Goal: Obtain resource: Download file/media

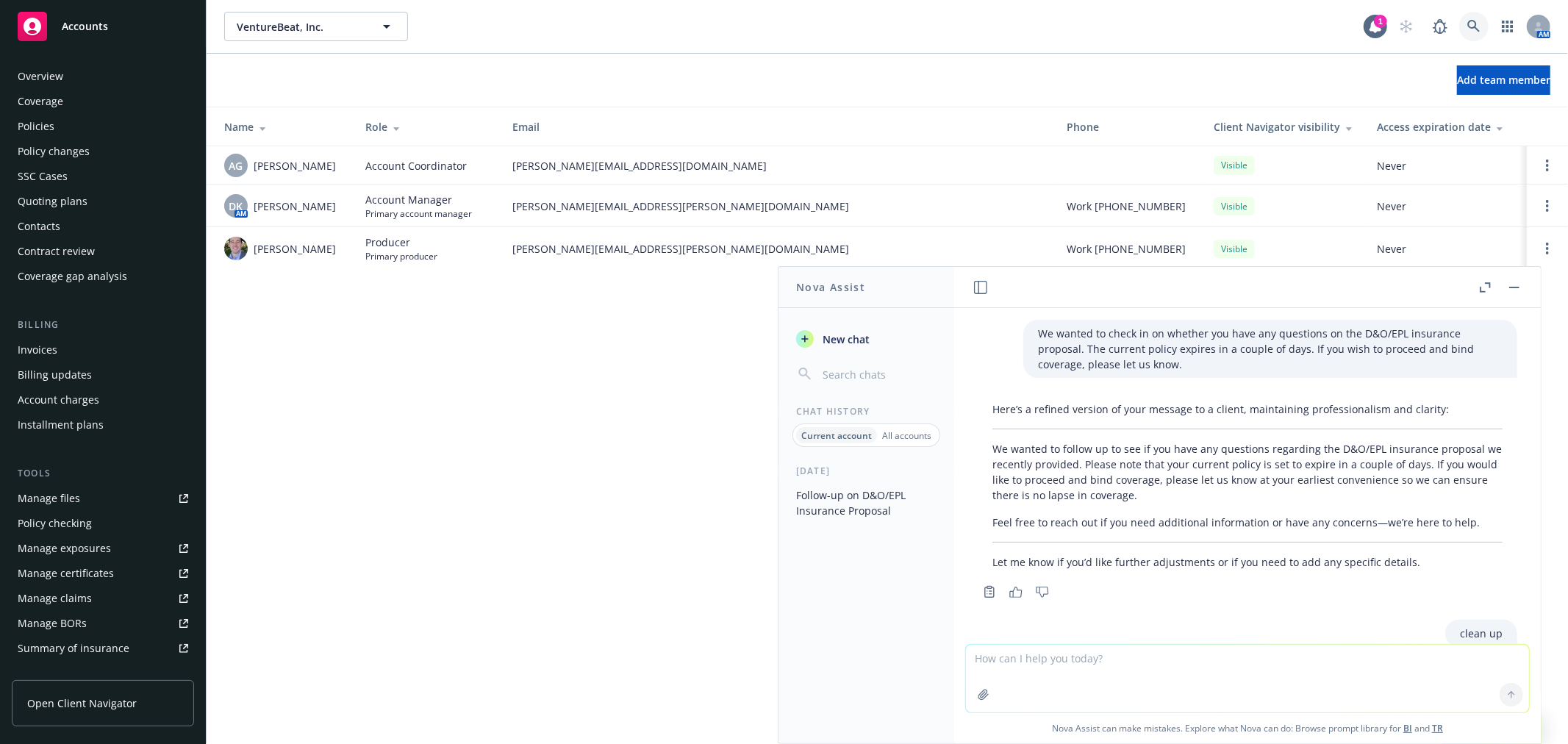
scroll to position [245, 0]
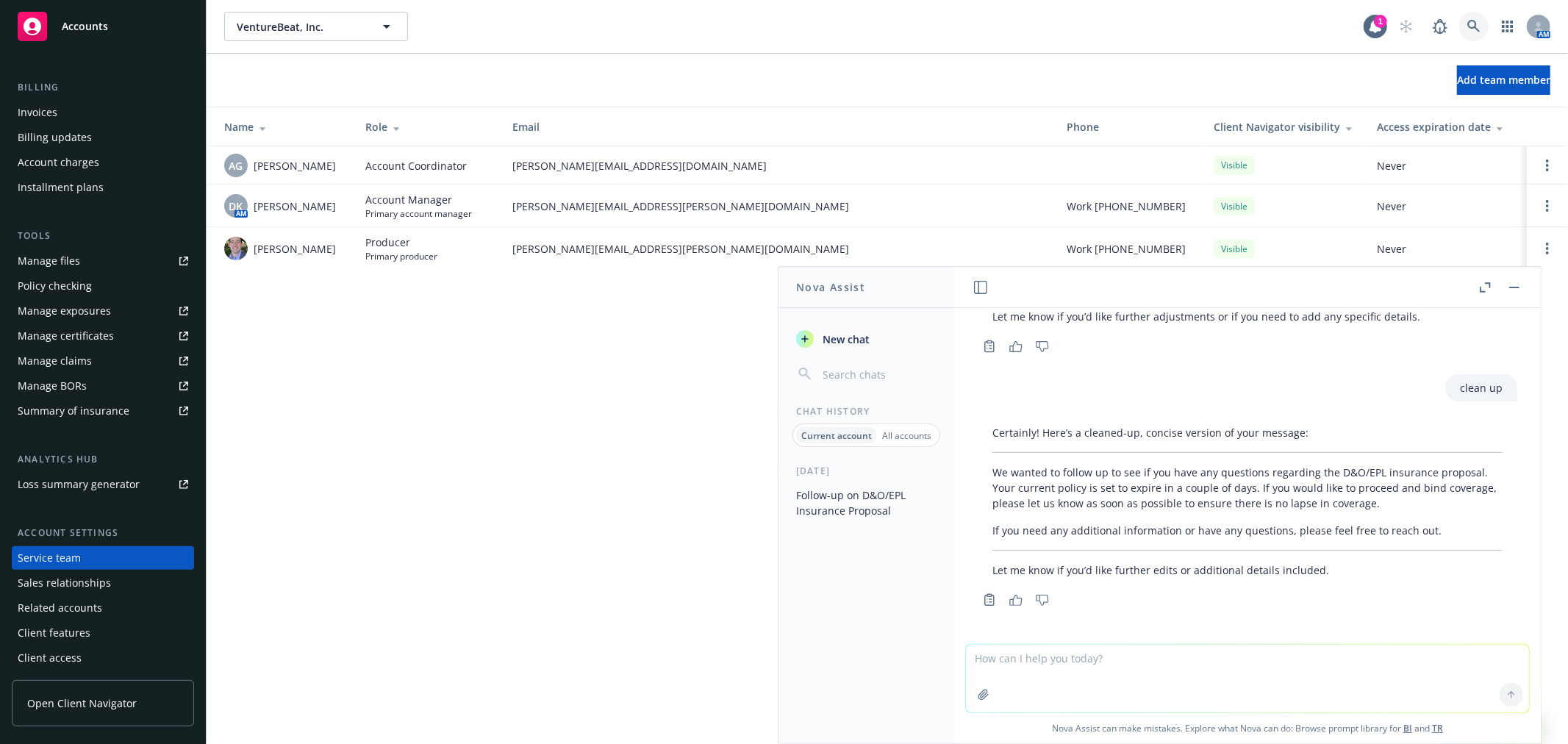
click at [1481, 28] on link at bounding box center [1474, 26] width 30 height 30
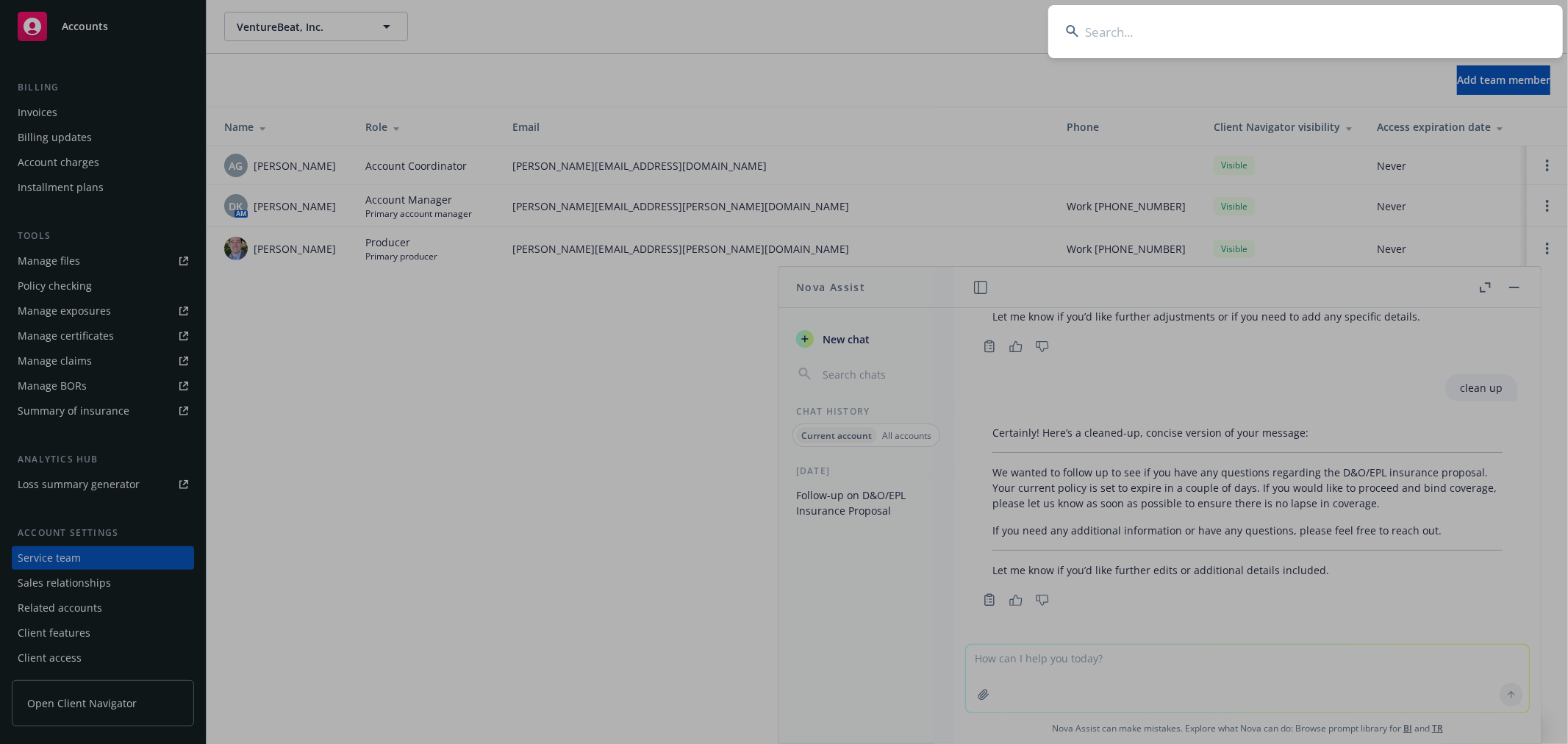
click at [1402, 46] on input at bounding box center [1306, 31] width 515 height 53
type input "lobos parent"
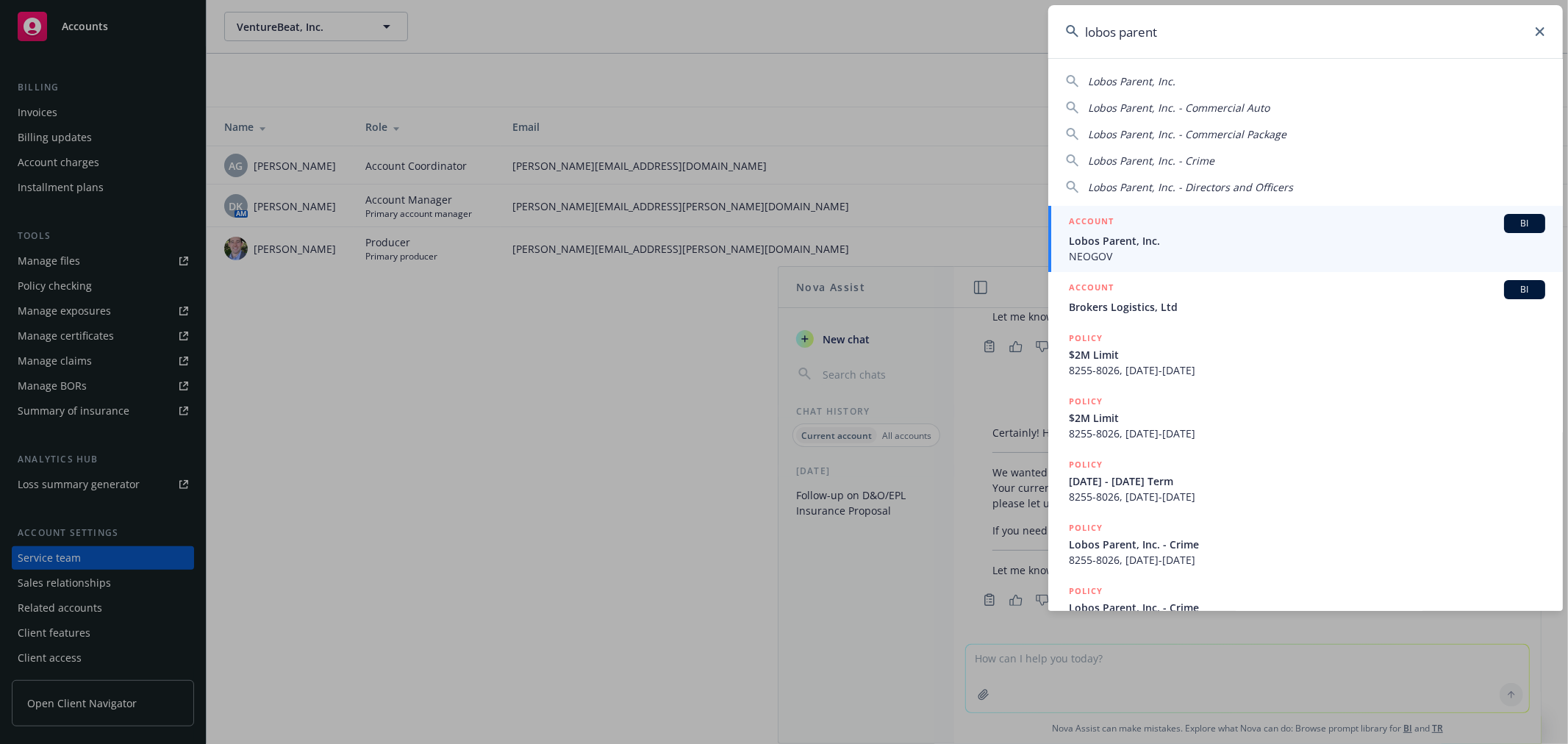
click at [1182, 239] on span "Lobos Parent, Inc." at bounding box center [1307, 241] width 476 height 15
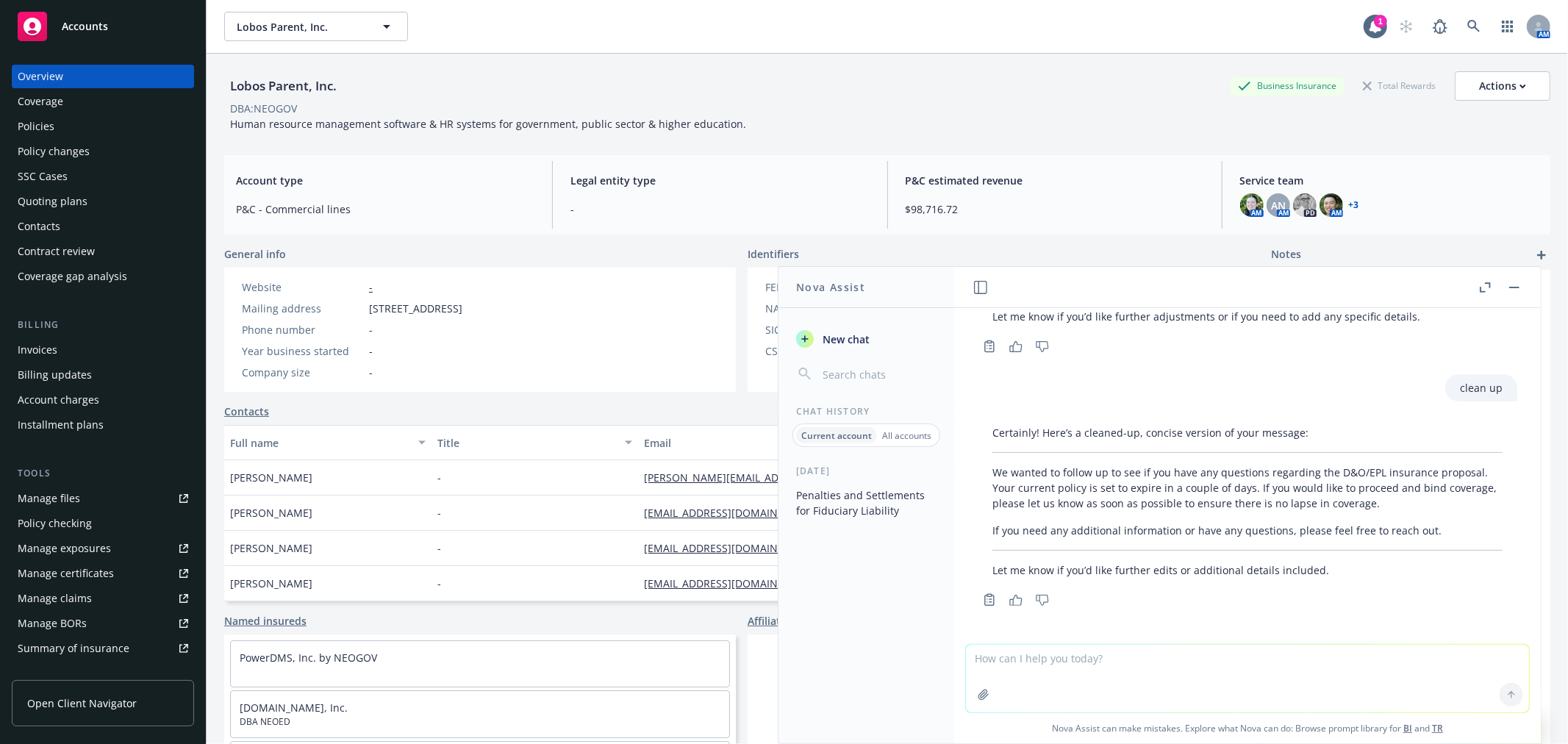
click at [32, 127] on div "Policies" at bounding box center [36, 127] width 36 height 24
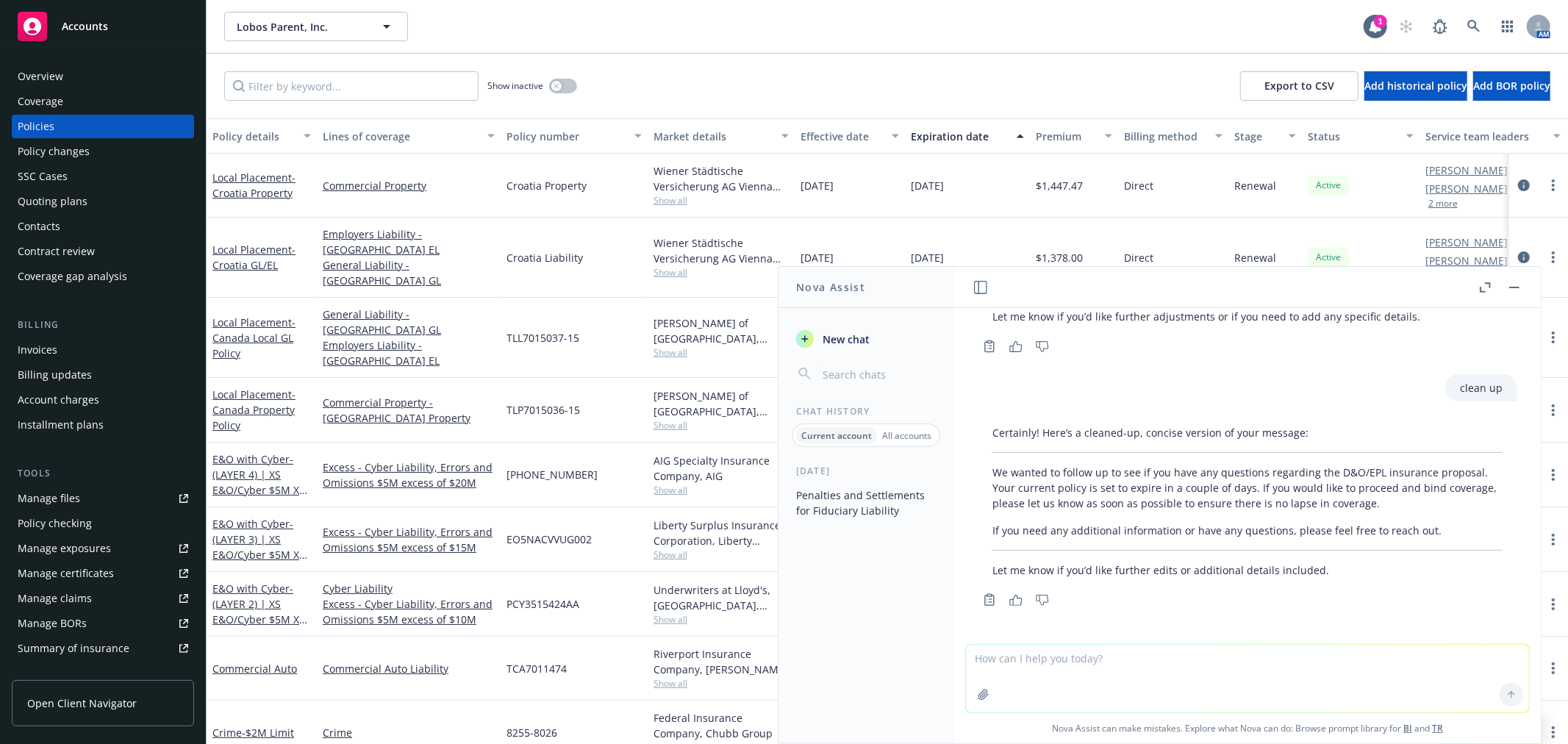
click at [1505, 278] on div at bounding box center [1500, 287] width 47 height 18
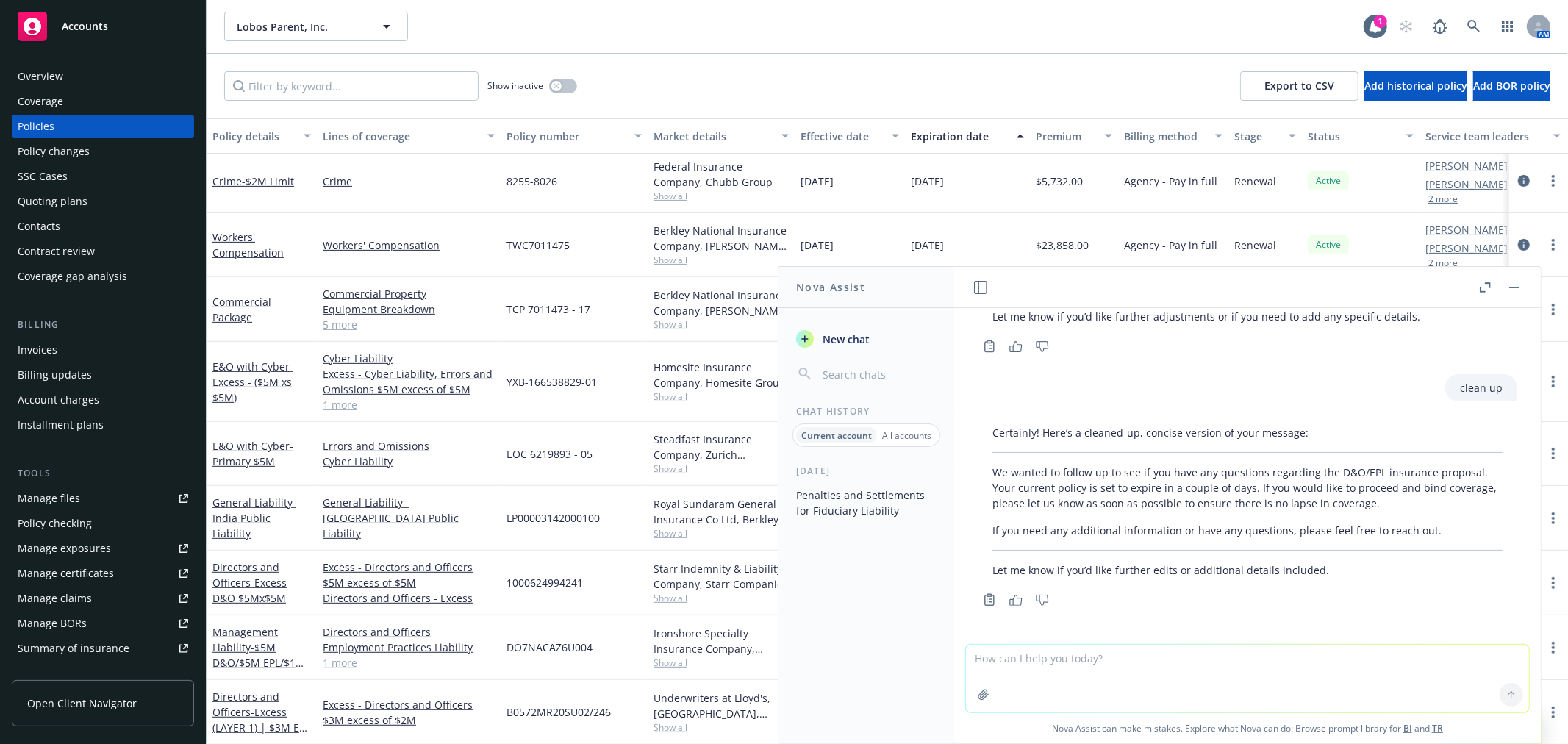
scroll to position [553, 0]
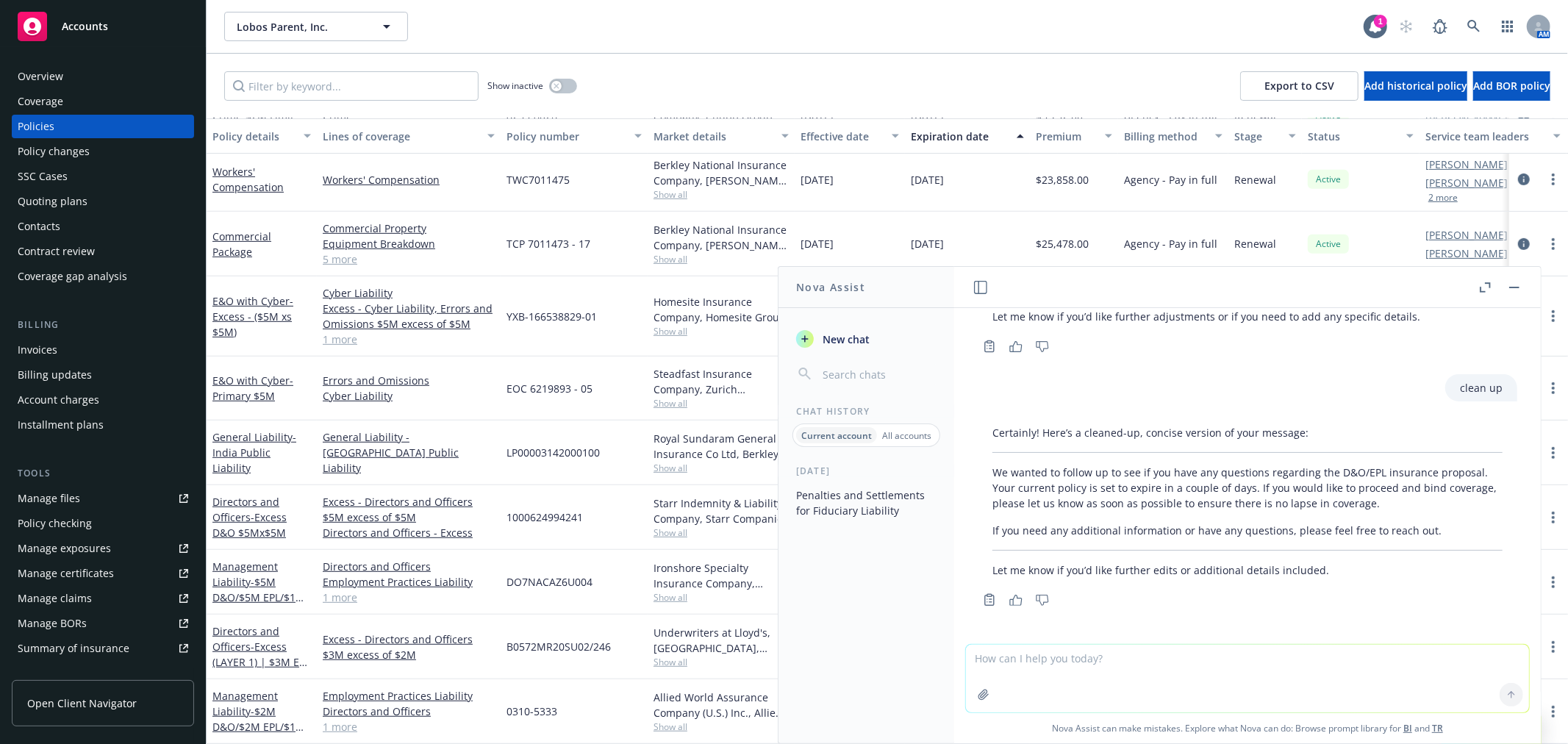
click at [357, 589] on link "1 more" at bounding box center [408, 597] width 172 height 15
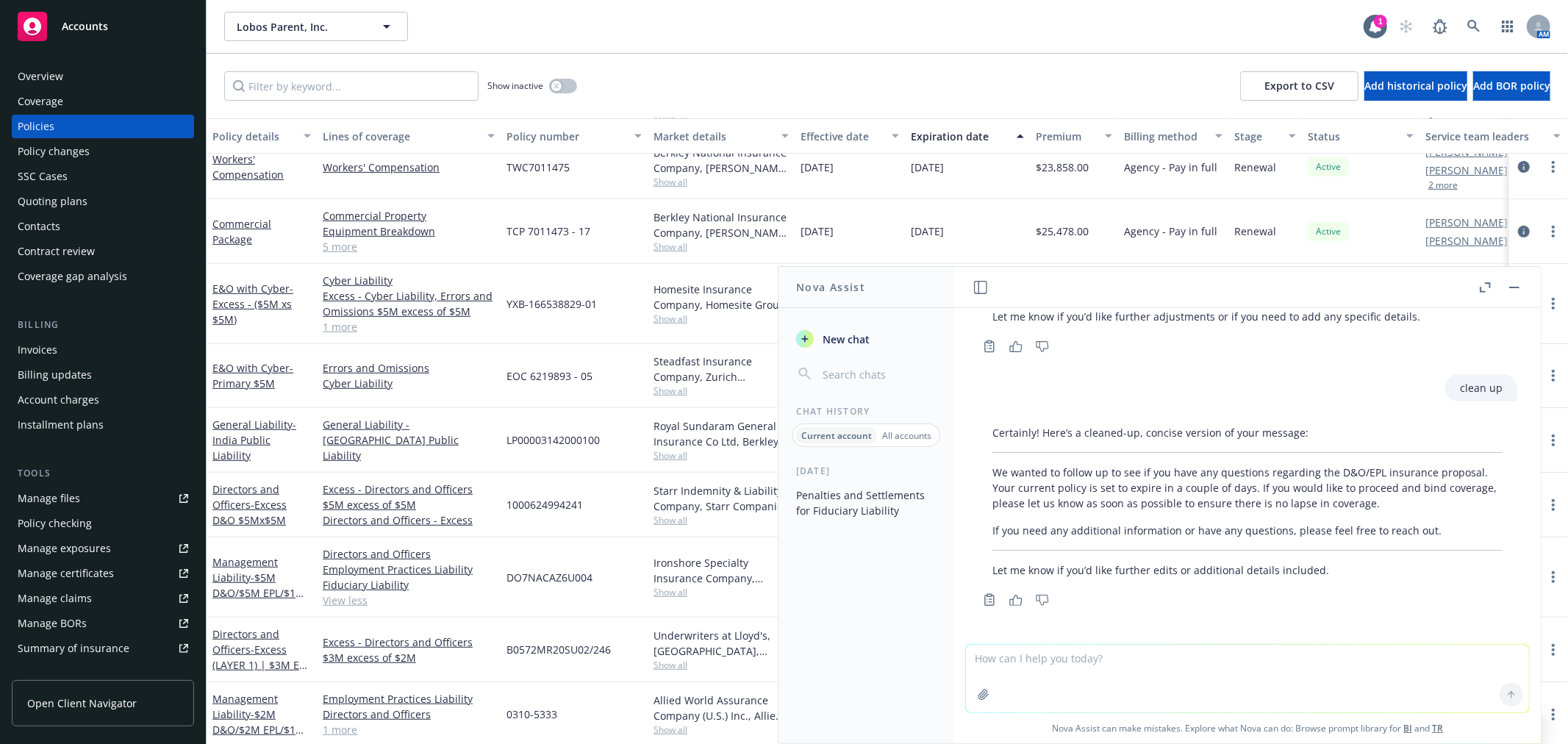
scroll to position [247, 0]
drag, startPoint x: 1122, startPoint y: 643, endPoint x: 1118, endPoint y: 655, distance: 12.6
click at [1122, 644] on div at bounding box center [1247, 679] width 565 height 69
drag, startPoint x: 1116, startPoint y: 660, endPoint x: 960, endPoint y: 644, distance: 156.8
click at [965, 644] on form at bounding box center [1247, 679] width 565 height 69
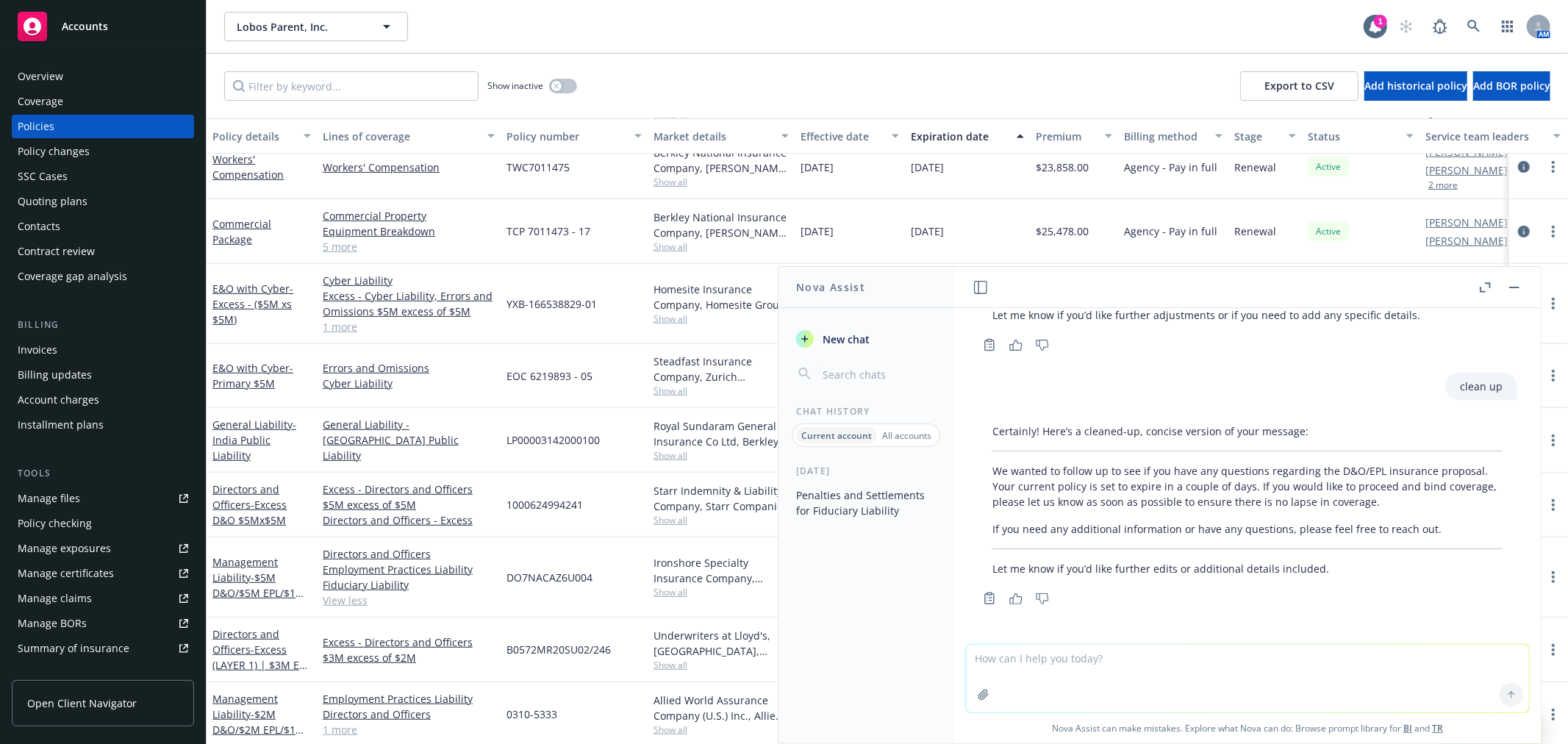
paste textarea "• Confirm date of the deal closing"
type textarea "• Confirm date of the deal closing"
drag, startPoint x: 1500, startPoint y: 695, endPoint x: 1444, endPoint y: 688, distance: 56.4
click at [1506, 695] on icon at bounding box center [1511, 694] width 10 height 10
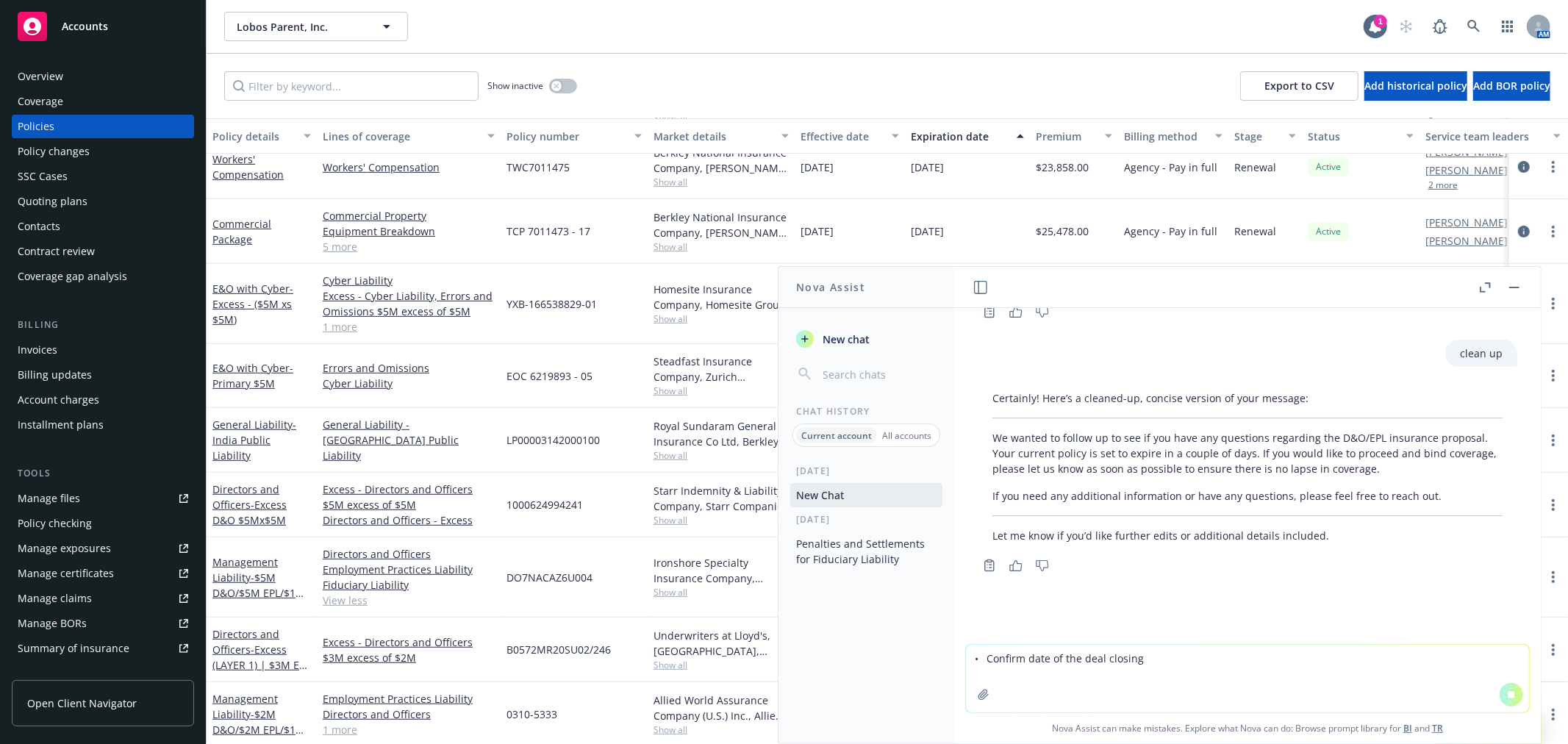
click at [1403, 678] on textarea "• Confirm date of the deal closing" at bounding box center [1247, 678] width 563 height 68
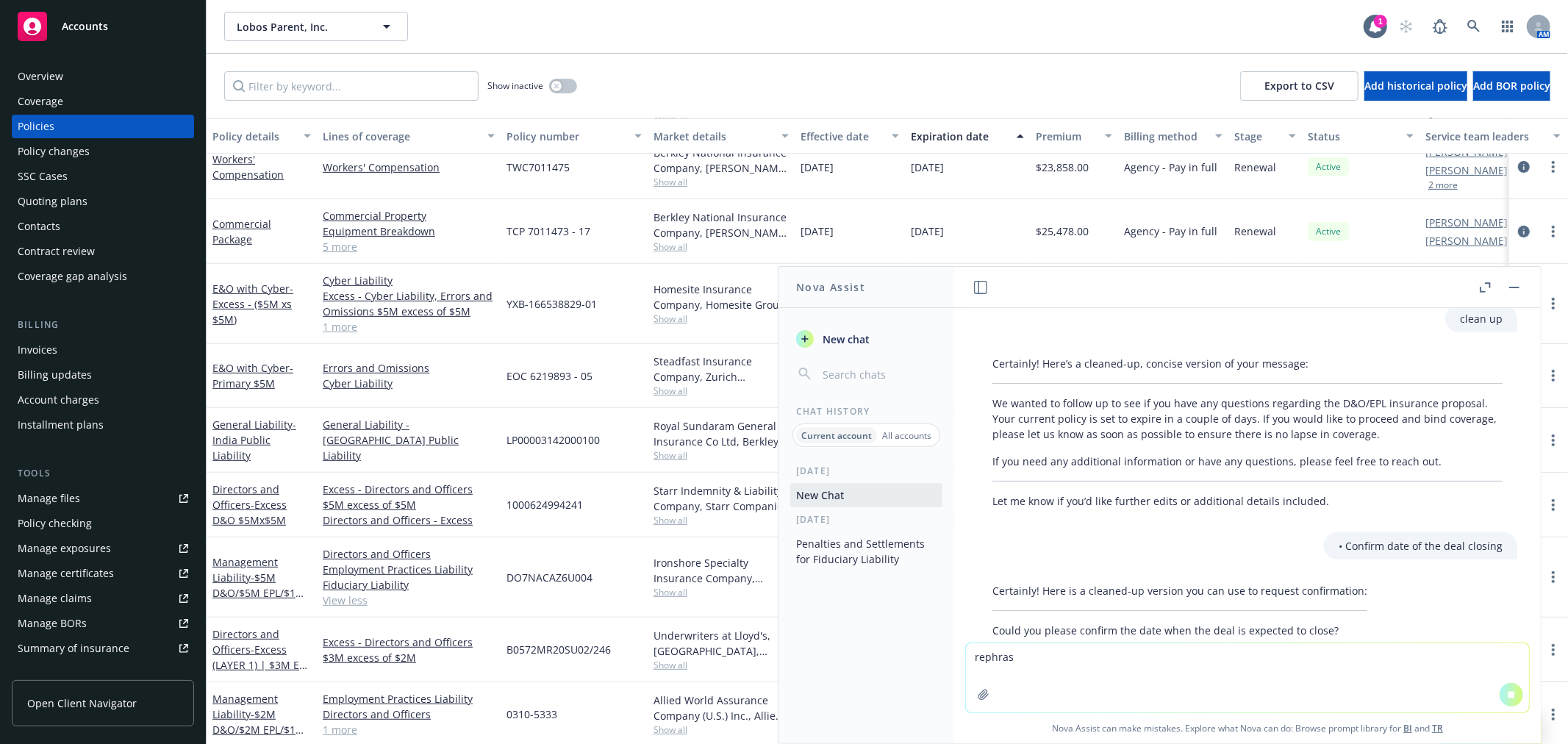
type textarea "rephrase"
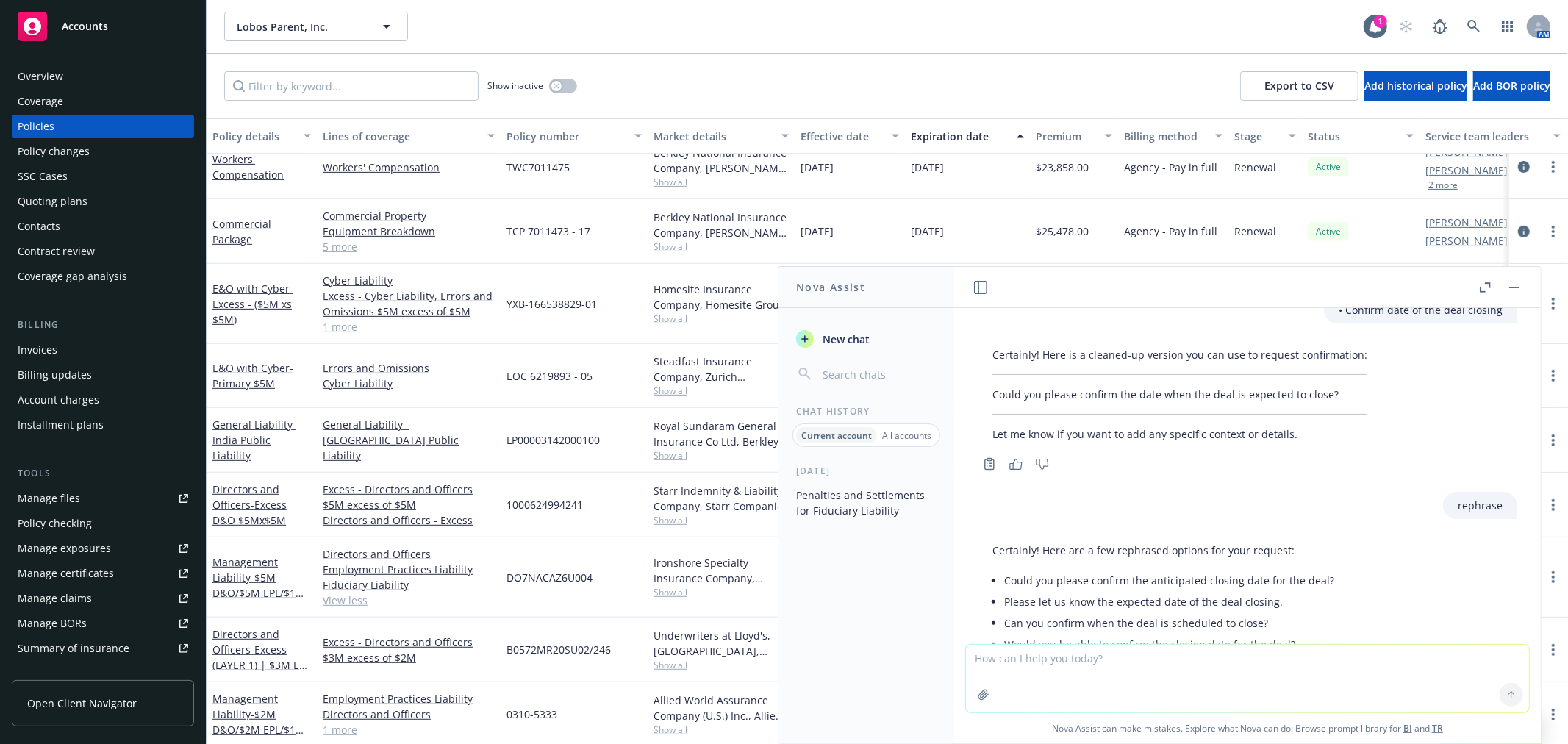
scroll to position [682, 0]
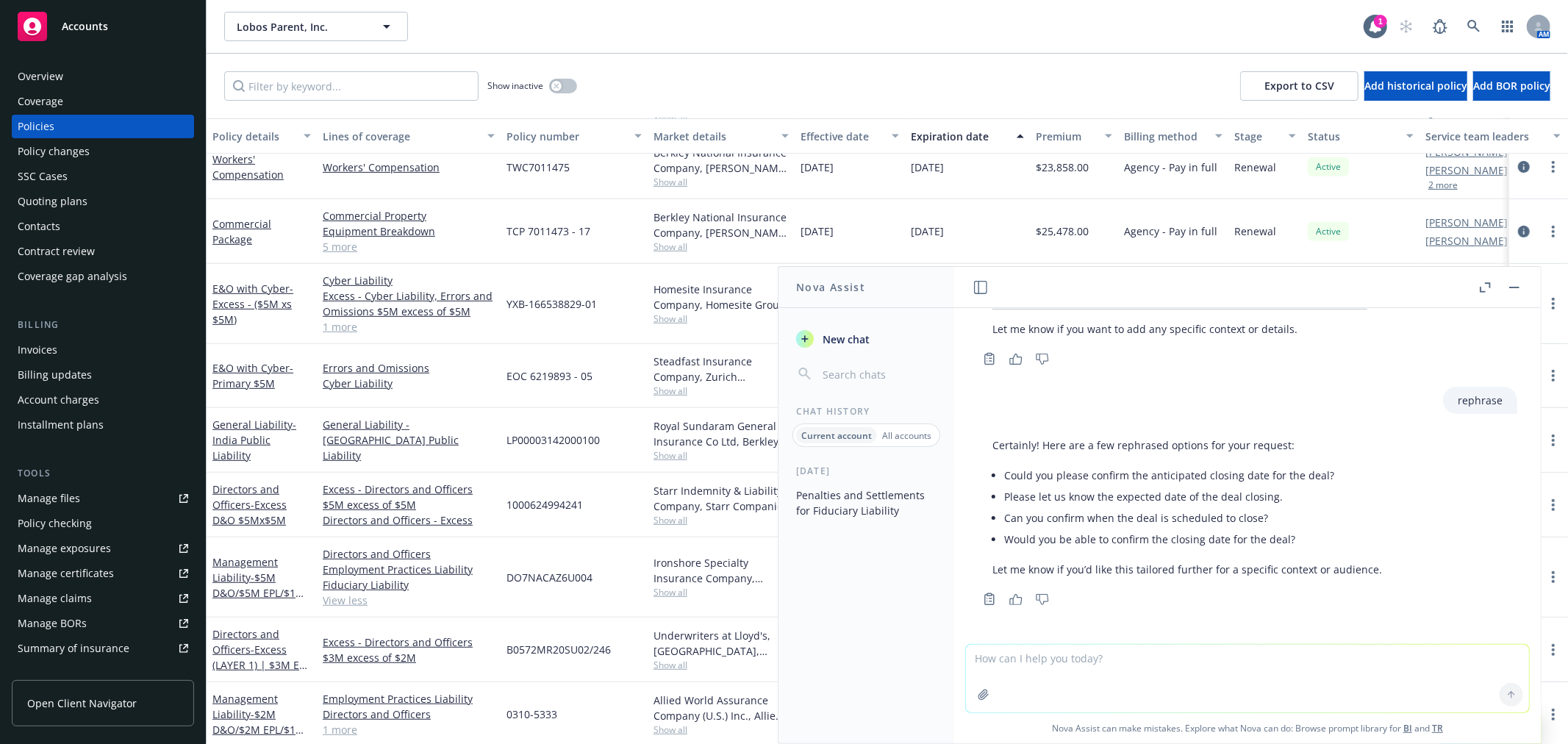
click at [1149, 678] on textarea at bounding box center [1247, 678] width 563 height 68
type textarea "confirm that the deal closed"
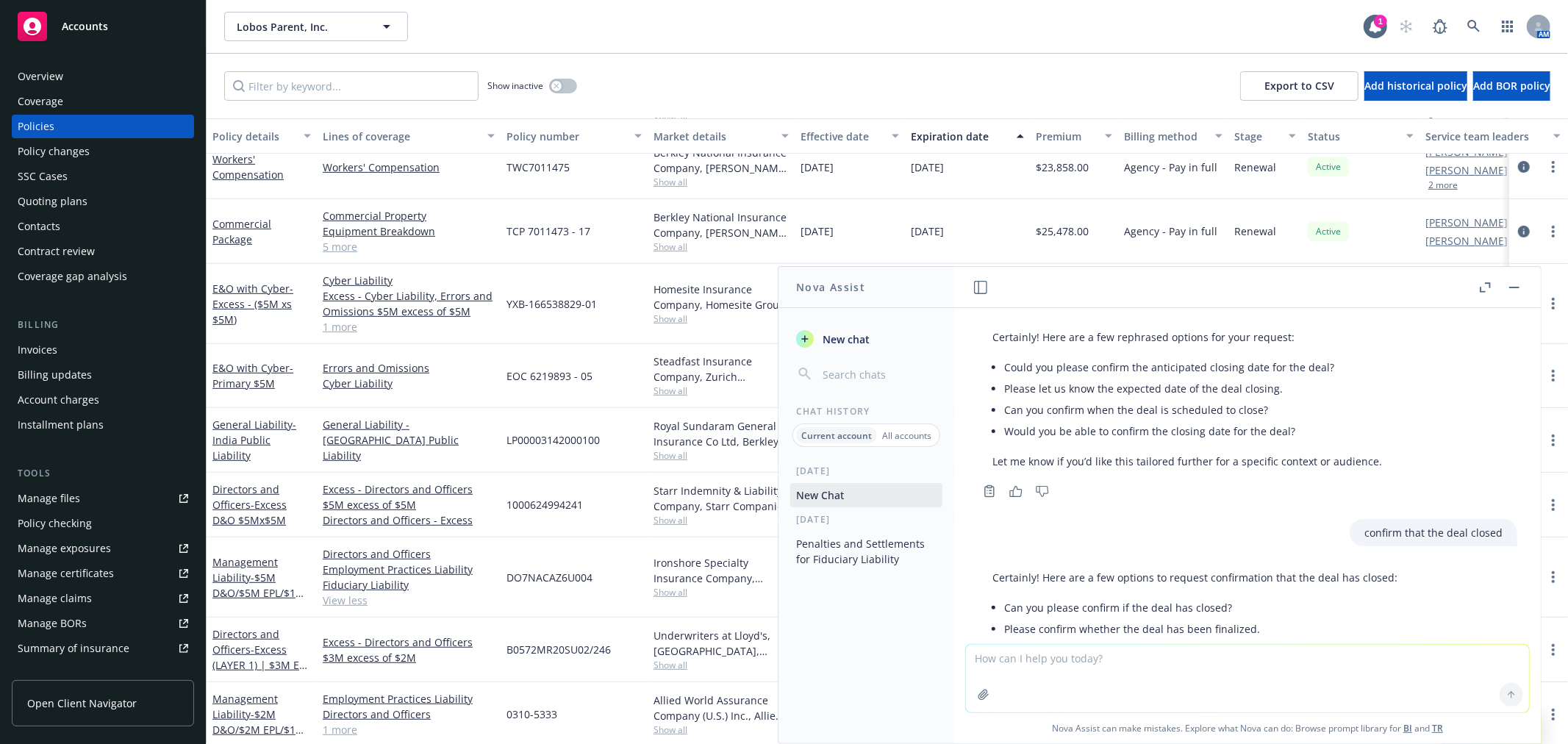
scroll to position [922, 0]
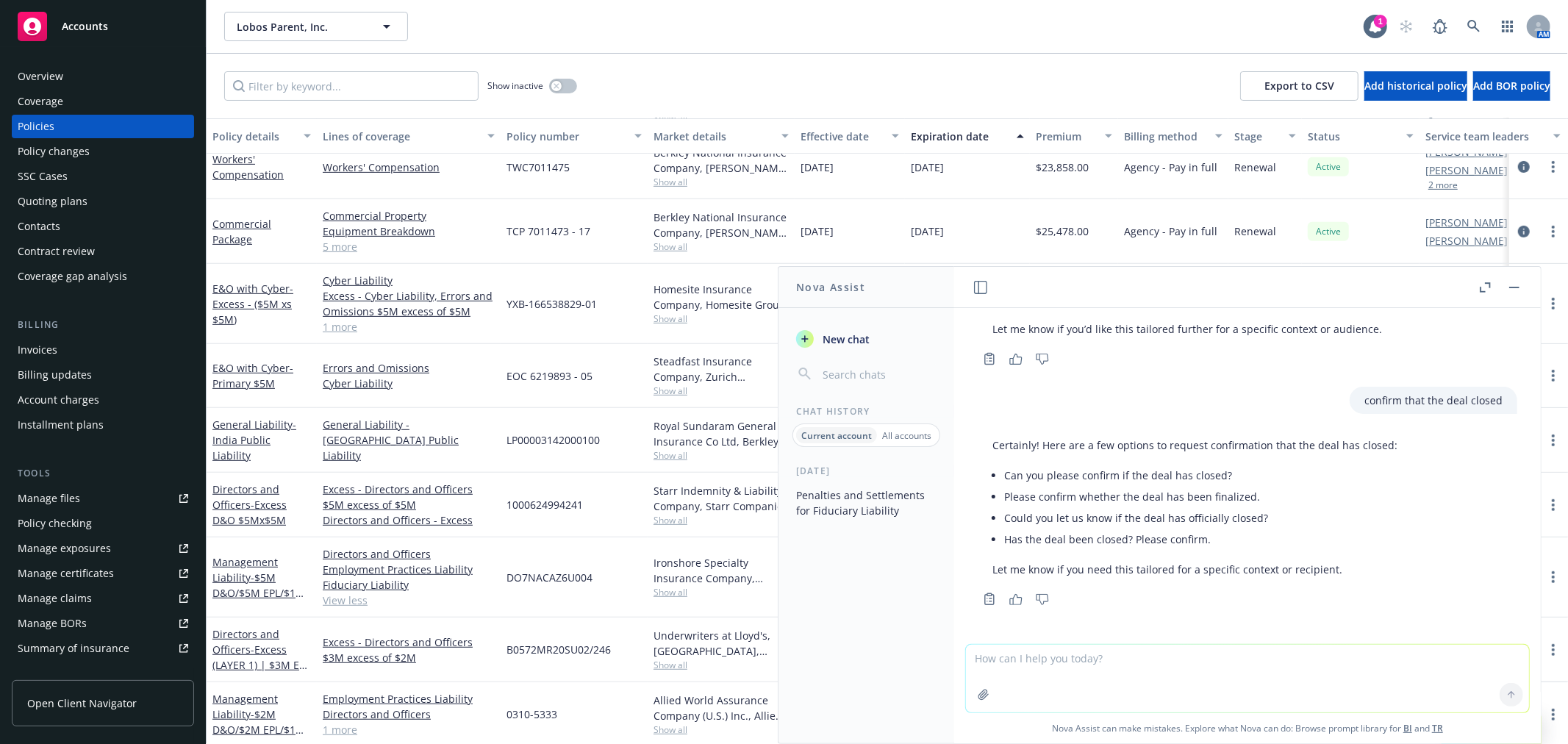
click at [1170, 663] on textarea at bounding box center [1247, 678] width 563 height 68
type textarea "date of deal closed"
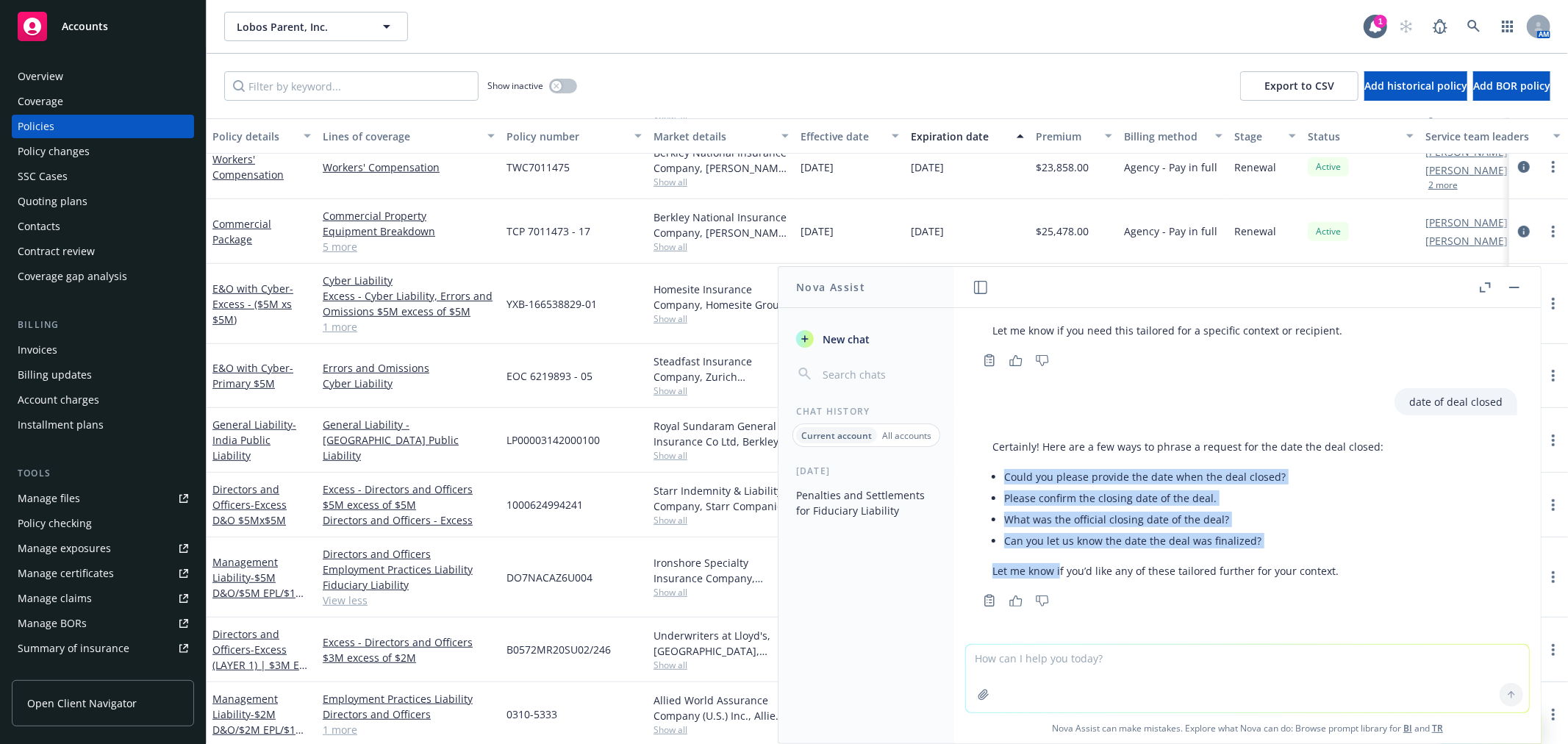
scroll to position [1162, 0]
click at [1133, 576] on p "Let me know if you’d like any of these tailored further for your context." at bounding box center [1188, 569] width 392 height 15
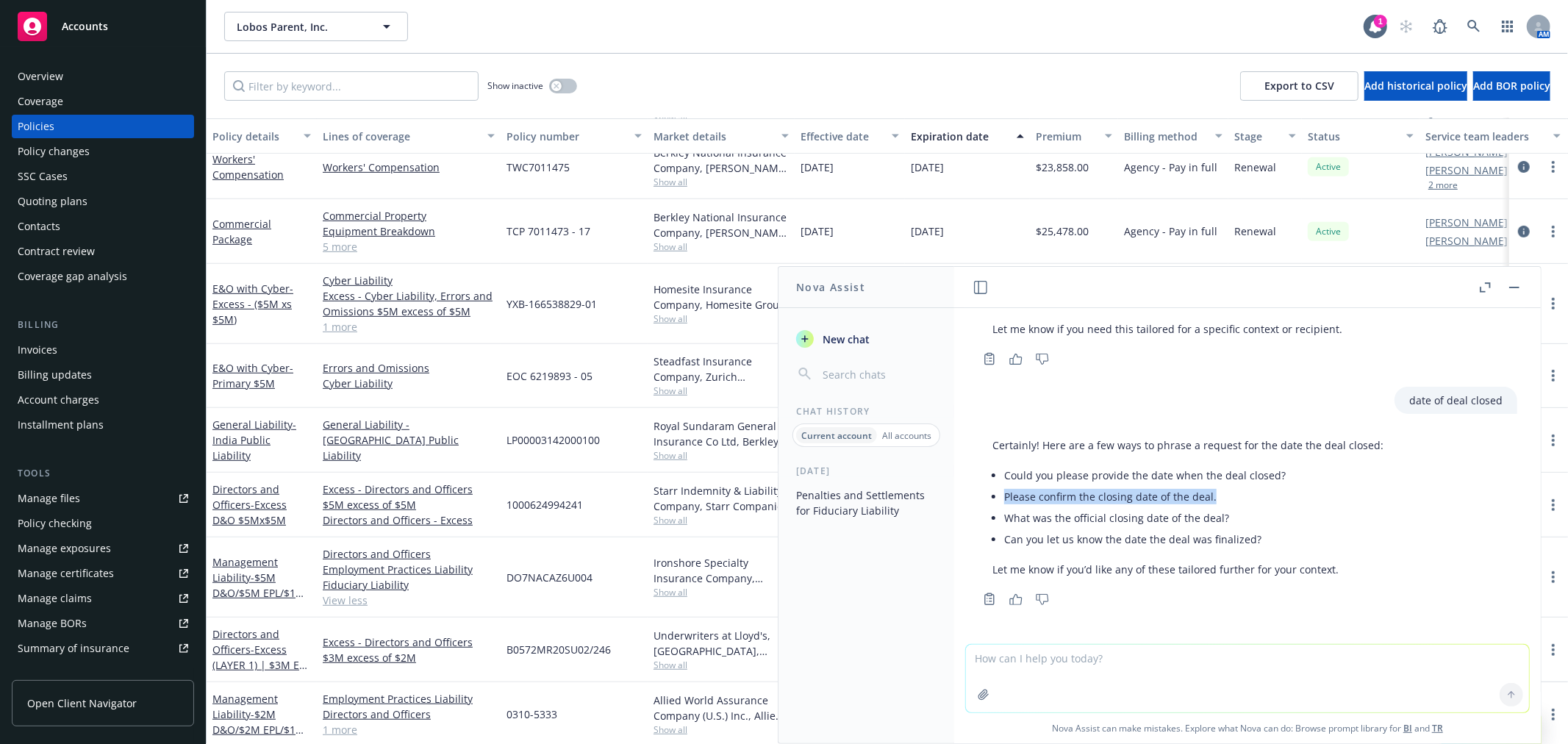
drag, startPoint x: 1218, startPoint y: 495, endPoint x: 999, endPoint y: 491, distance: 219.0
click at [999, 491] on div "Certainly! Here are a few ways to phrase a request for the date the deal closed…" at bounding box center [1187, 506] width 420 height 151
copy li "Please confirm the closing date of the deal."
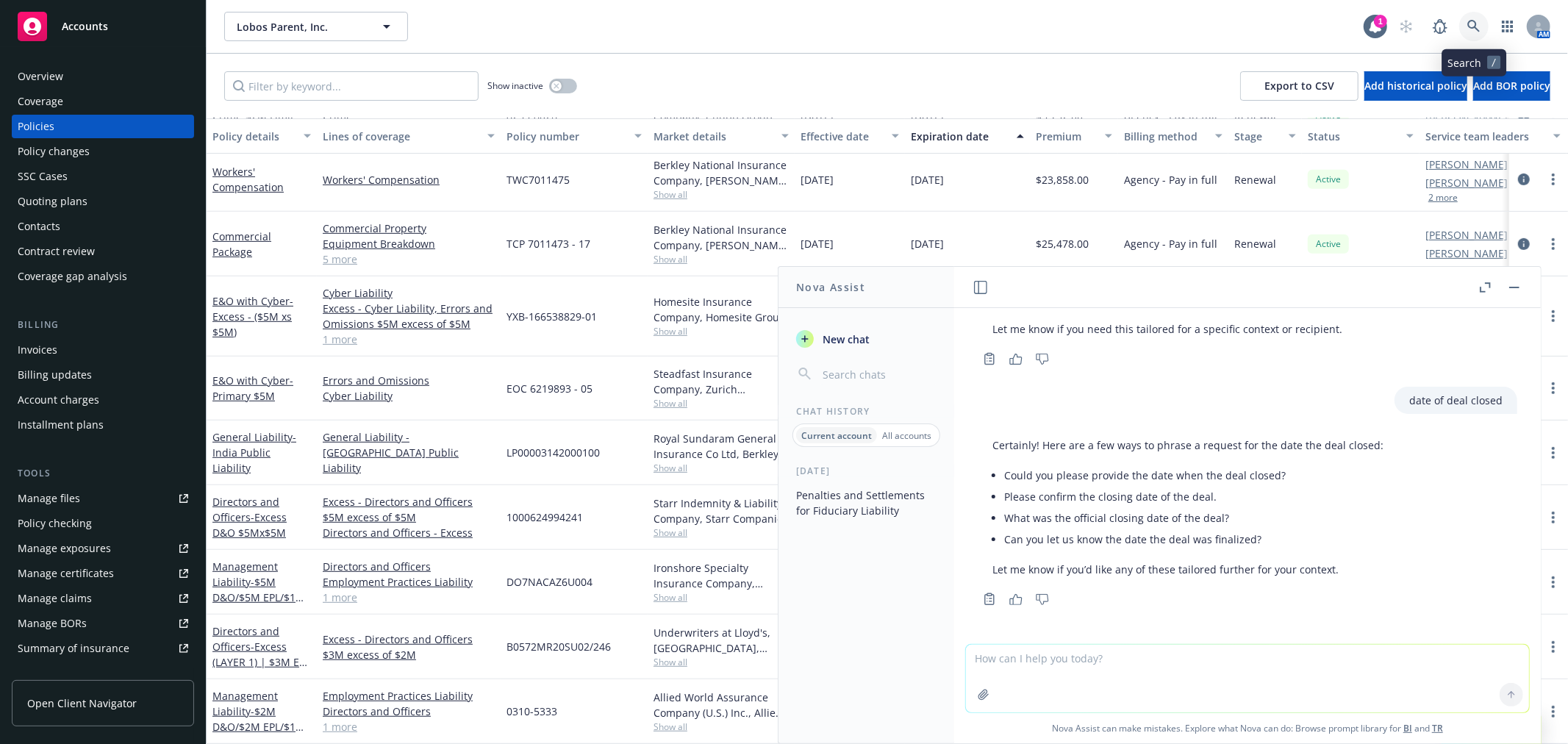
click at [1469, 25] on icon at bounding box center [1474, 26] width 14 height 14
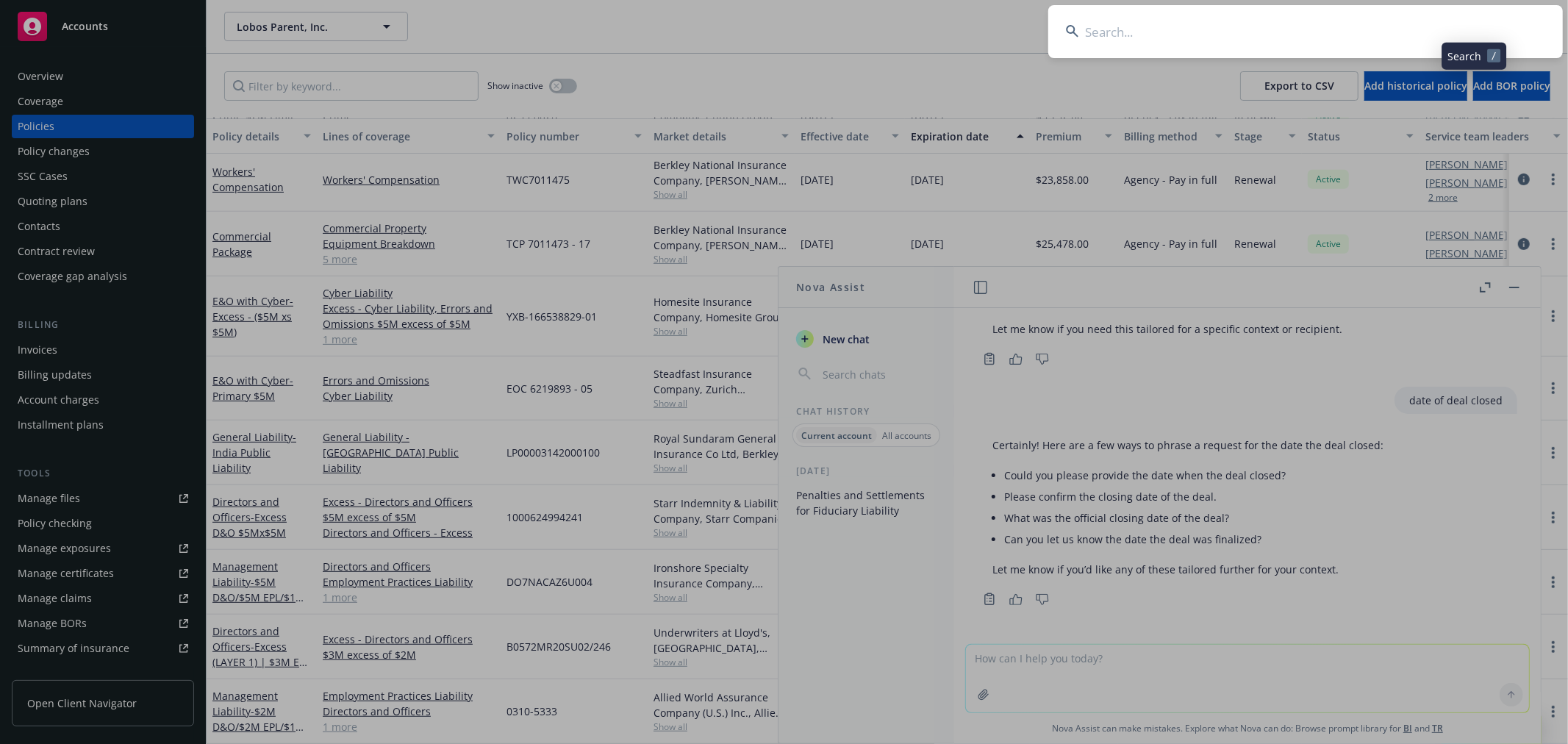
click at [1428, 42] on input at bounding box center [1306, 31] width 515 height 53
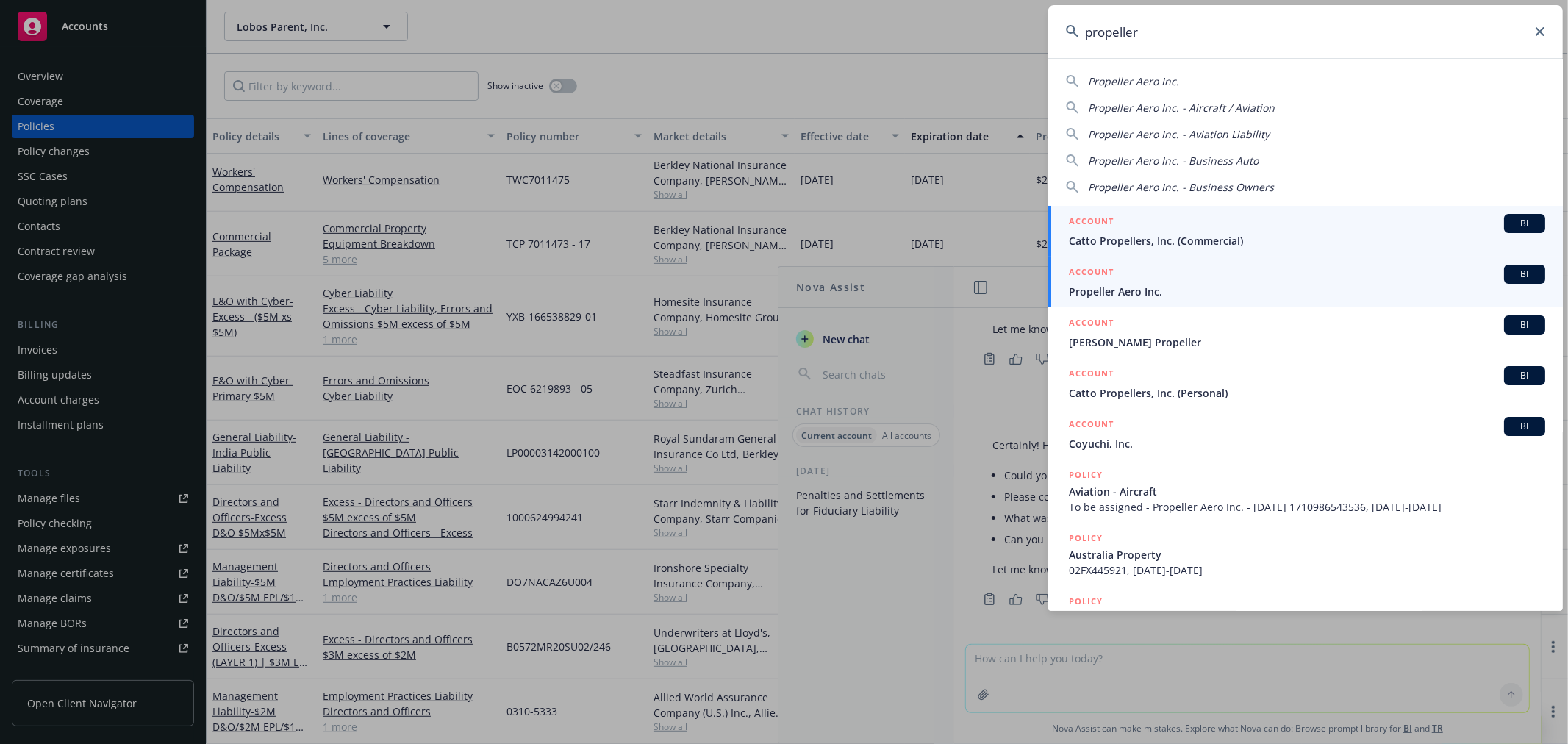
type input "propeller"
click at [1160, 298] on span "Propeller Aero Inc." at bounding box center [1307, 292] width 476 height 15
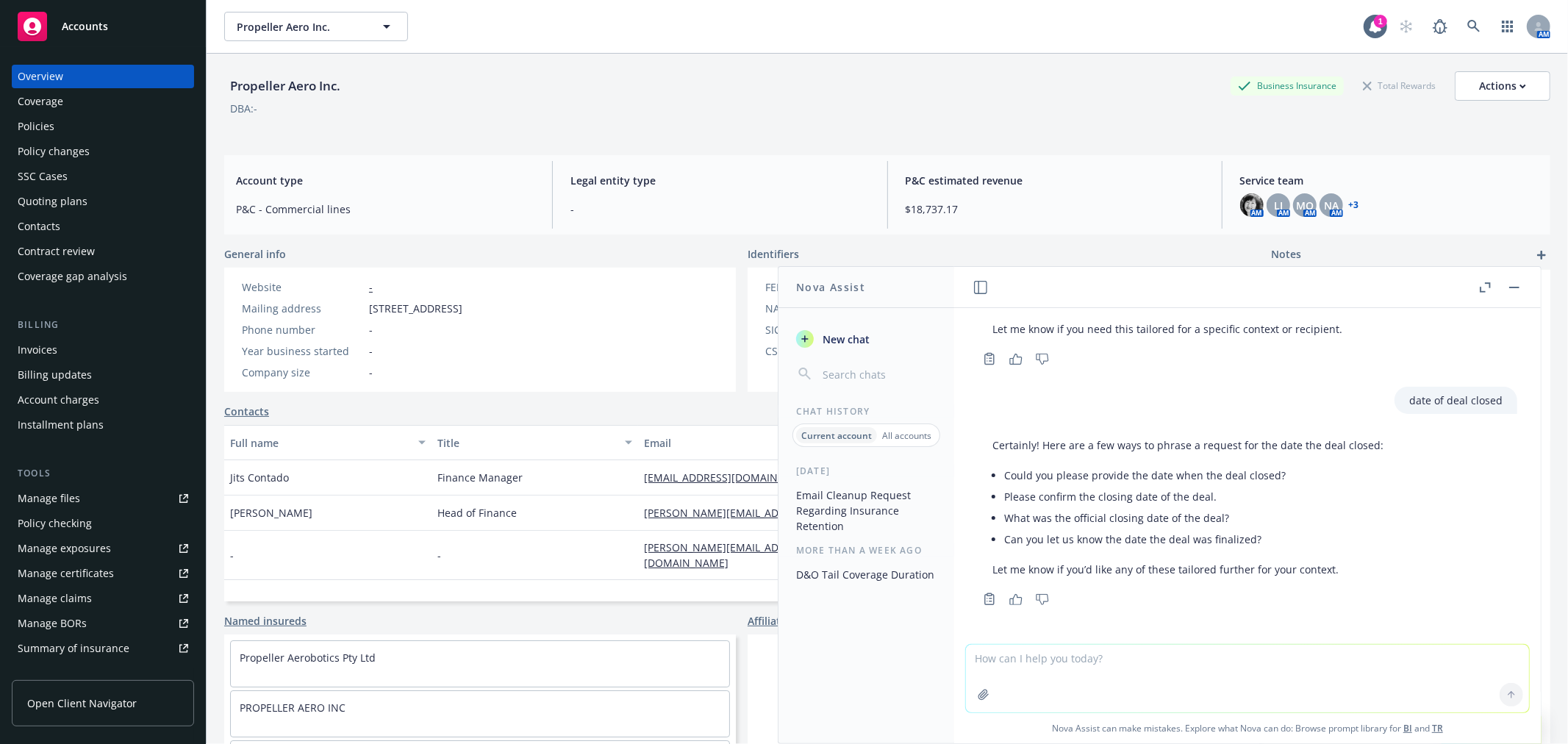
click at [46, 127] on div "Policies" at bounding box center [36, 127] width 36 height 24
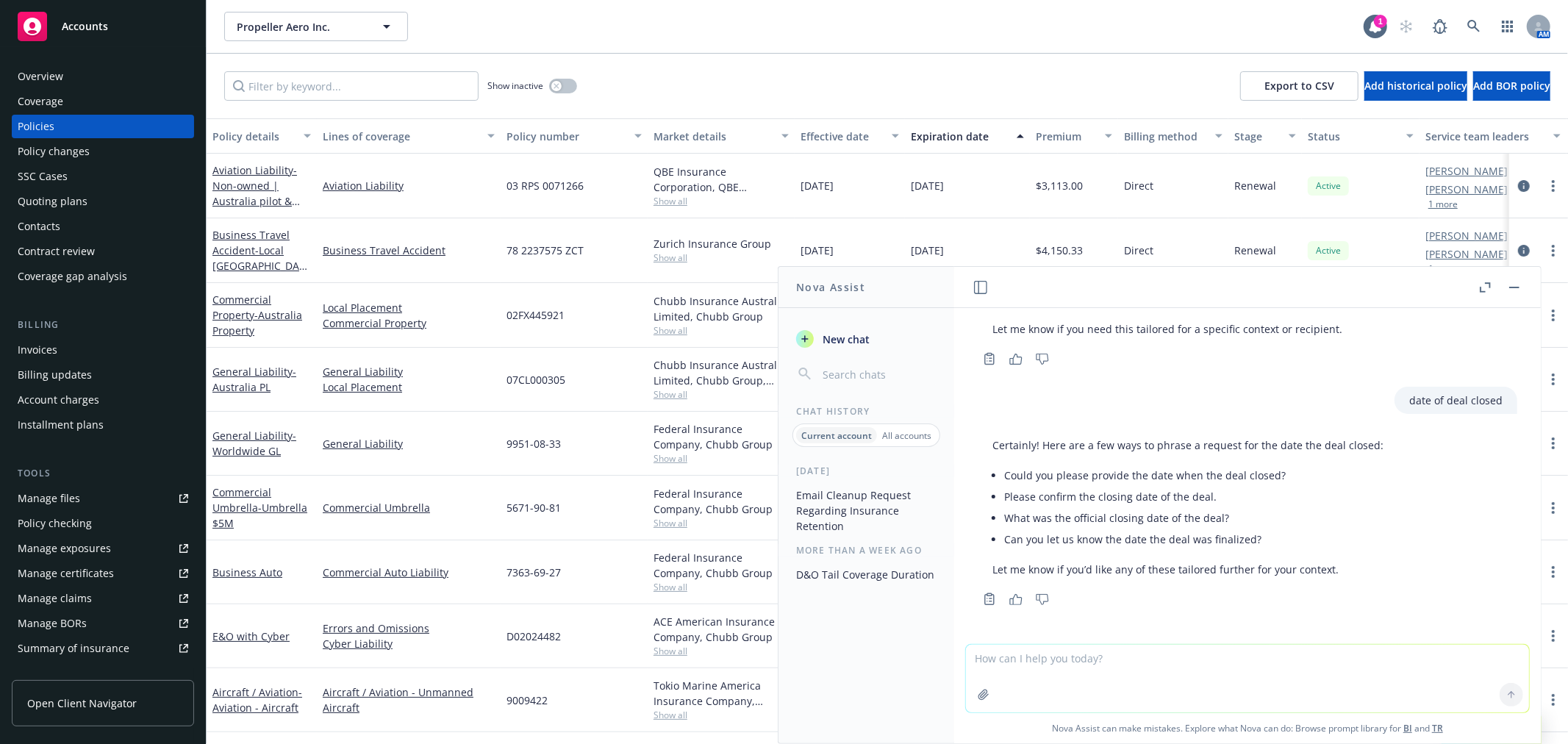
click at [1500, 289] on div at bounding box center [1500, 287] width 47 height 18
click at [1505, 290] on div at bounding box center [1500, 287] width 47 height 18
drag, startPoint x: 1508, startPoint y: 294, endPoint x: 1291, endPoint y: 335, distance: 220.8
click at [1507, 292] on button at bounding box center [1514, 287] width 18 height 18
click at [1517, 290] on button "button" at bounding box center [1514, 287] width 18 height 18
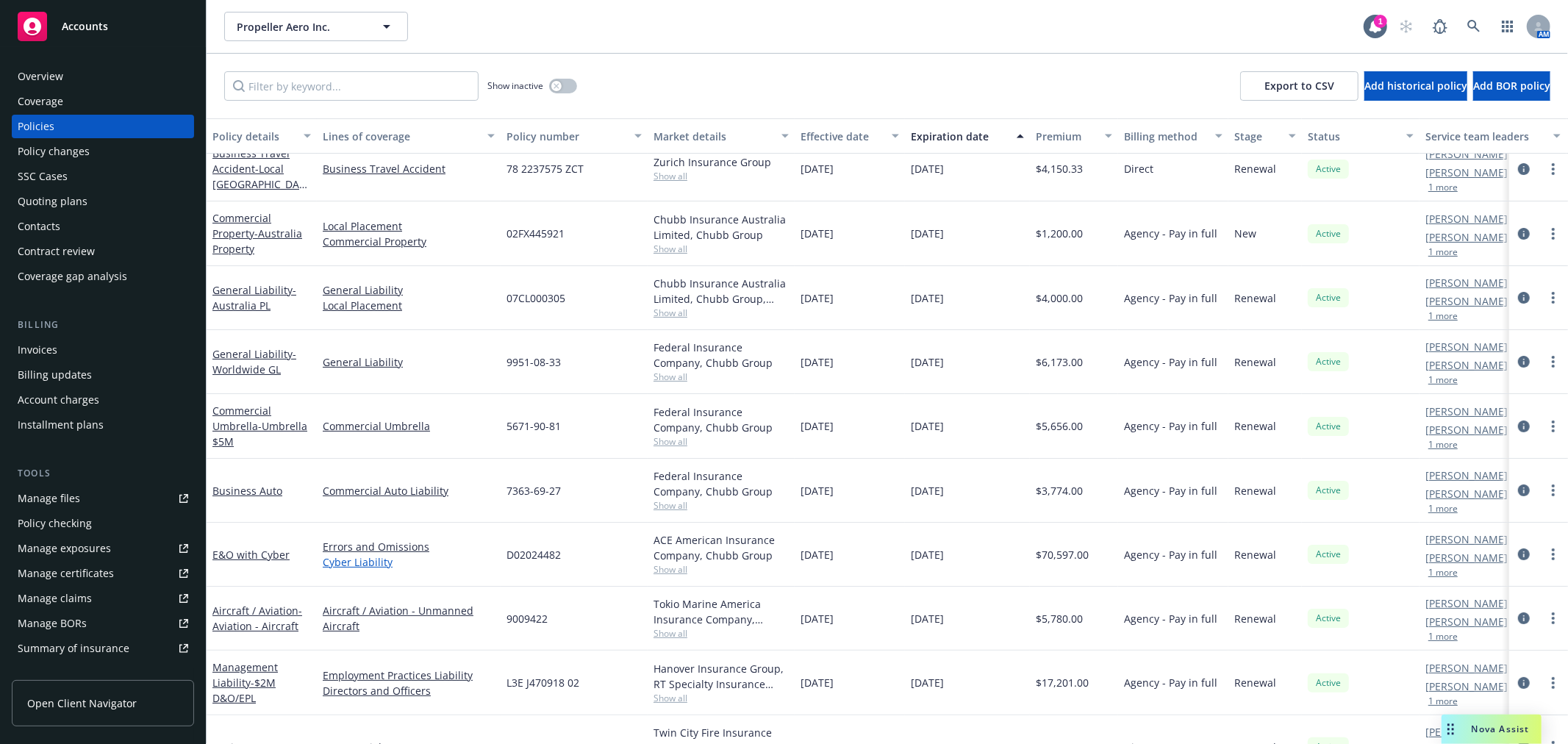
scroll to position [123, 0]
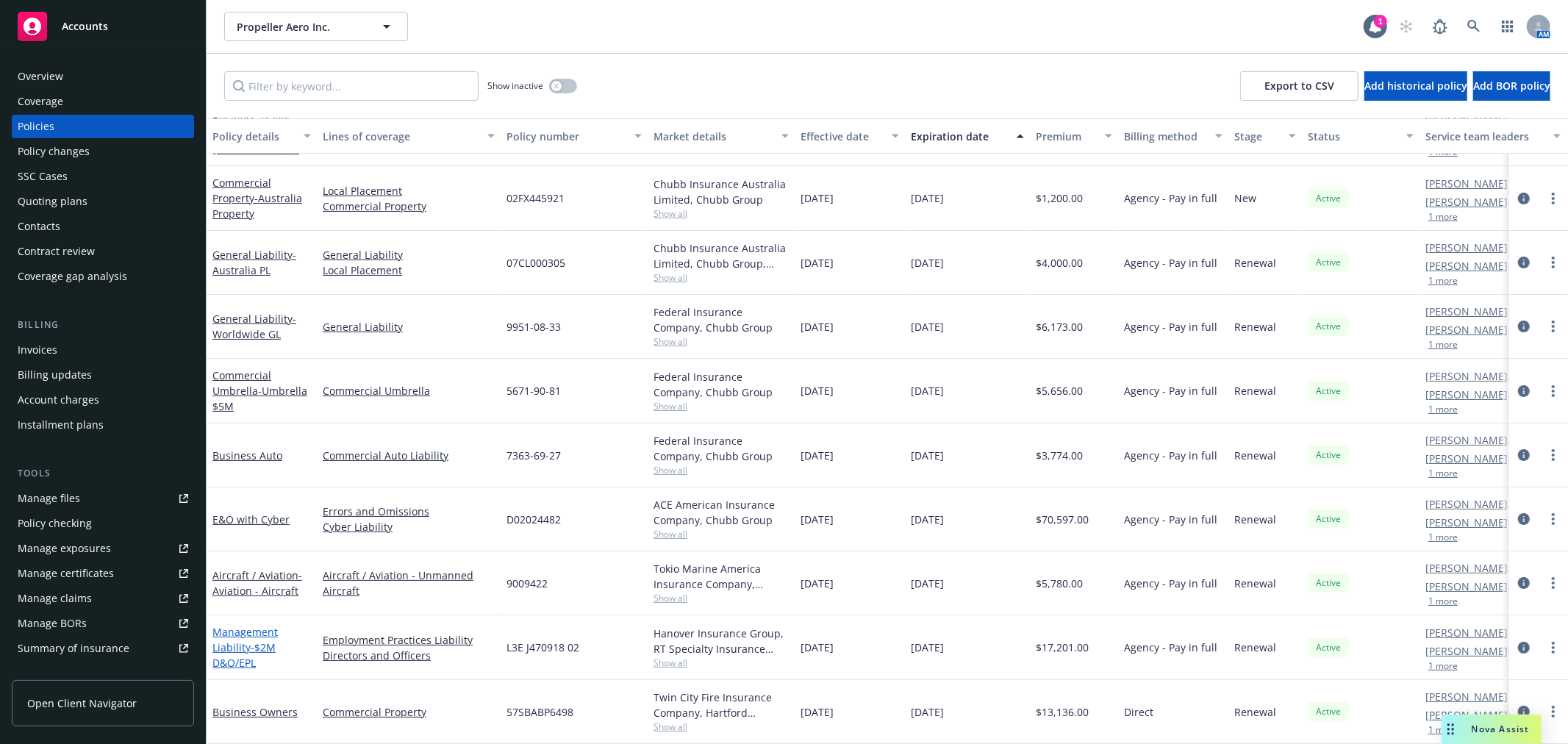
click at [249, 640] on span "- $2M D&O/EPL" at bounding box center [244, 654] width 63 height 30
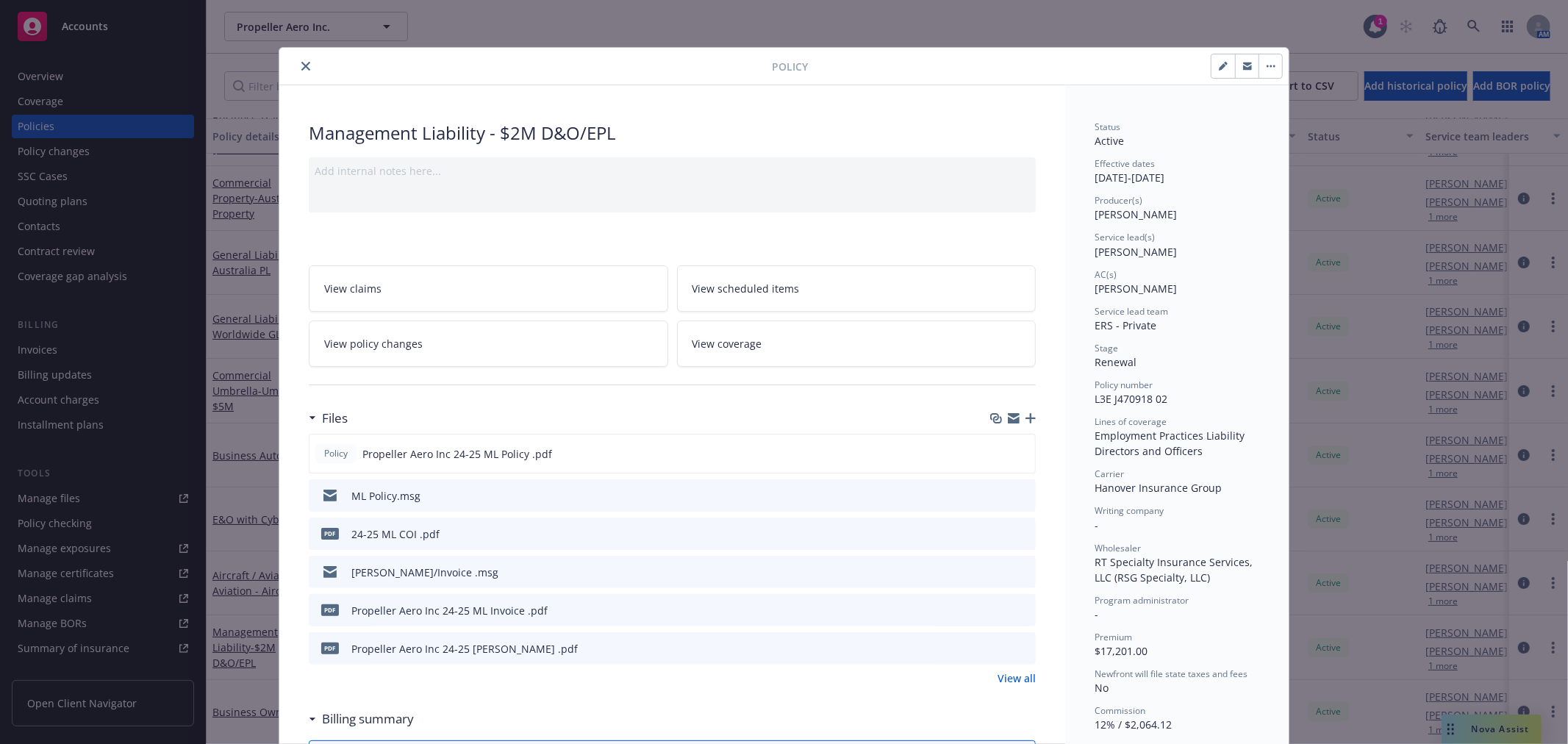
click at [994, 495] on icon "download file" at bounding box center [998, 495] width 12 height 12
click at [297, 72] on button "close" at bounding box center [305, 66] width 18 height 18
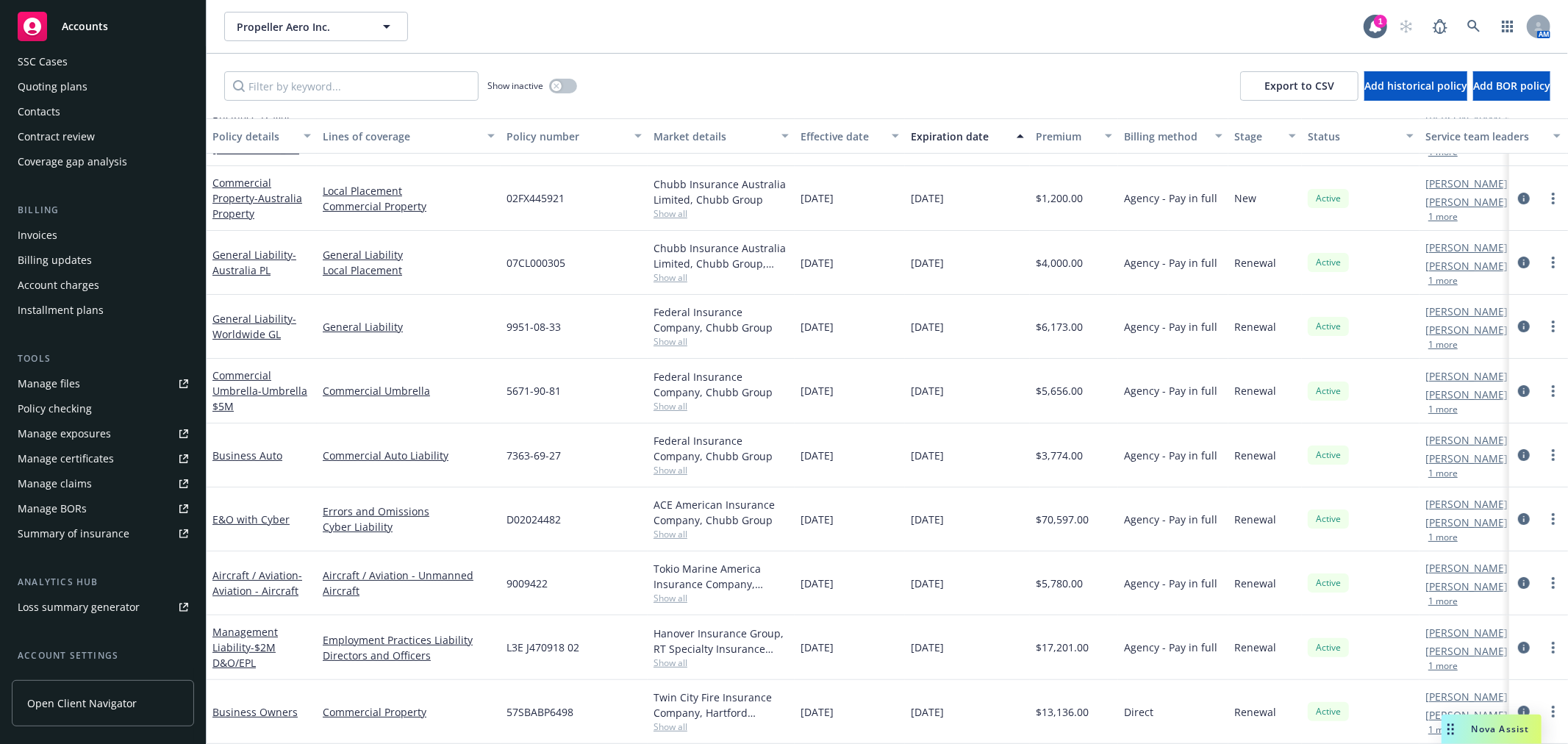
scroll to position [238, 0]
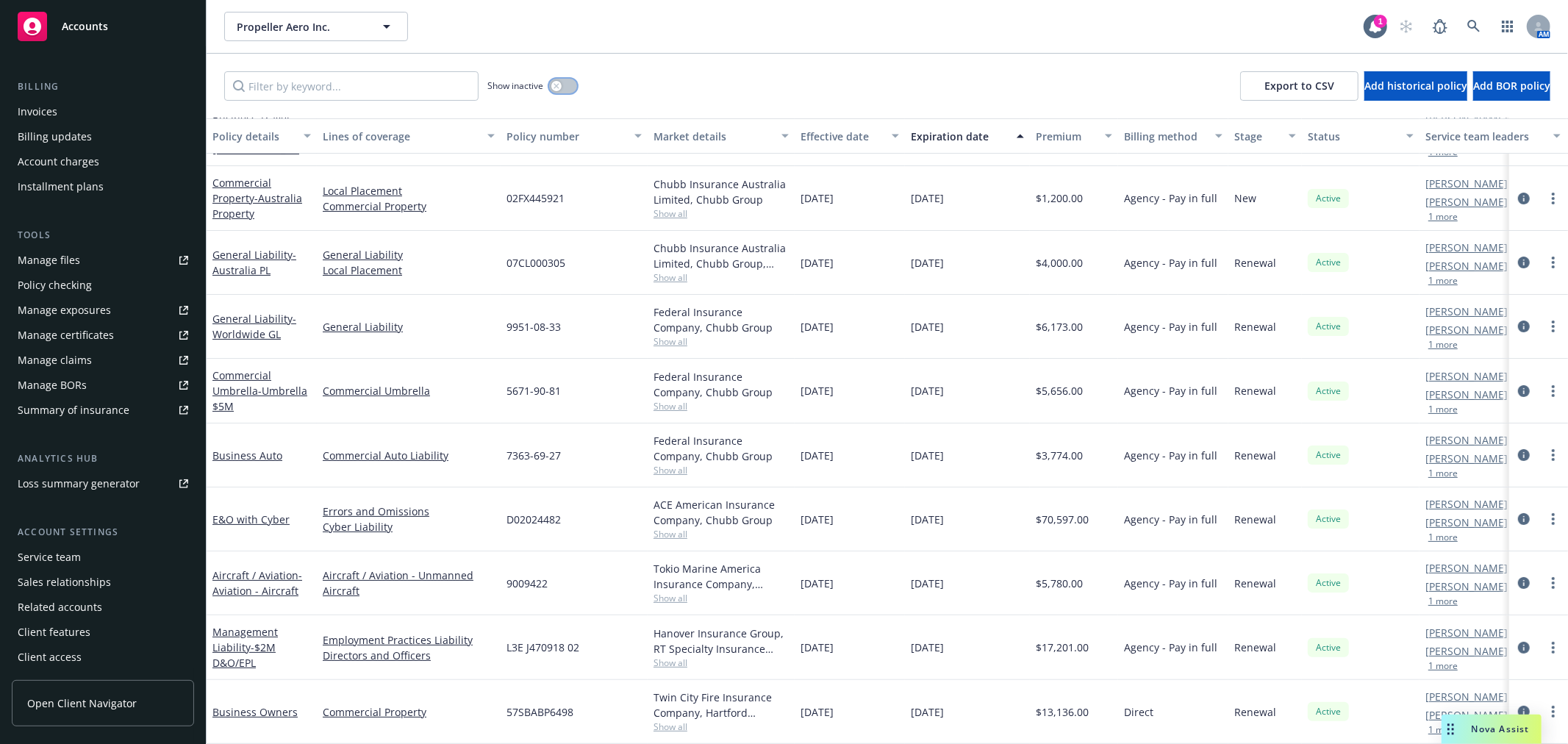
click at [577, 84] on button "button" at bounding box center [562, 85] width 28 height 14
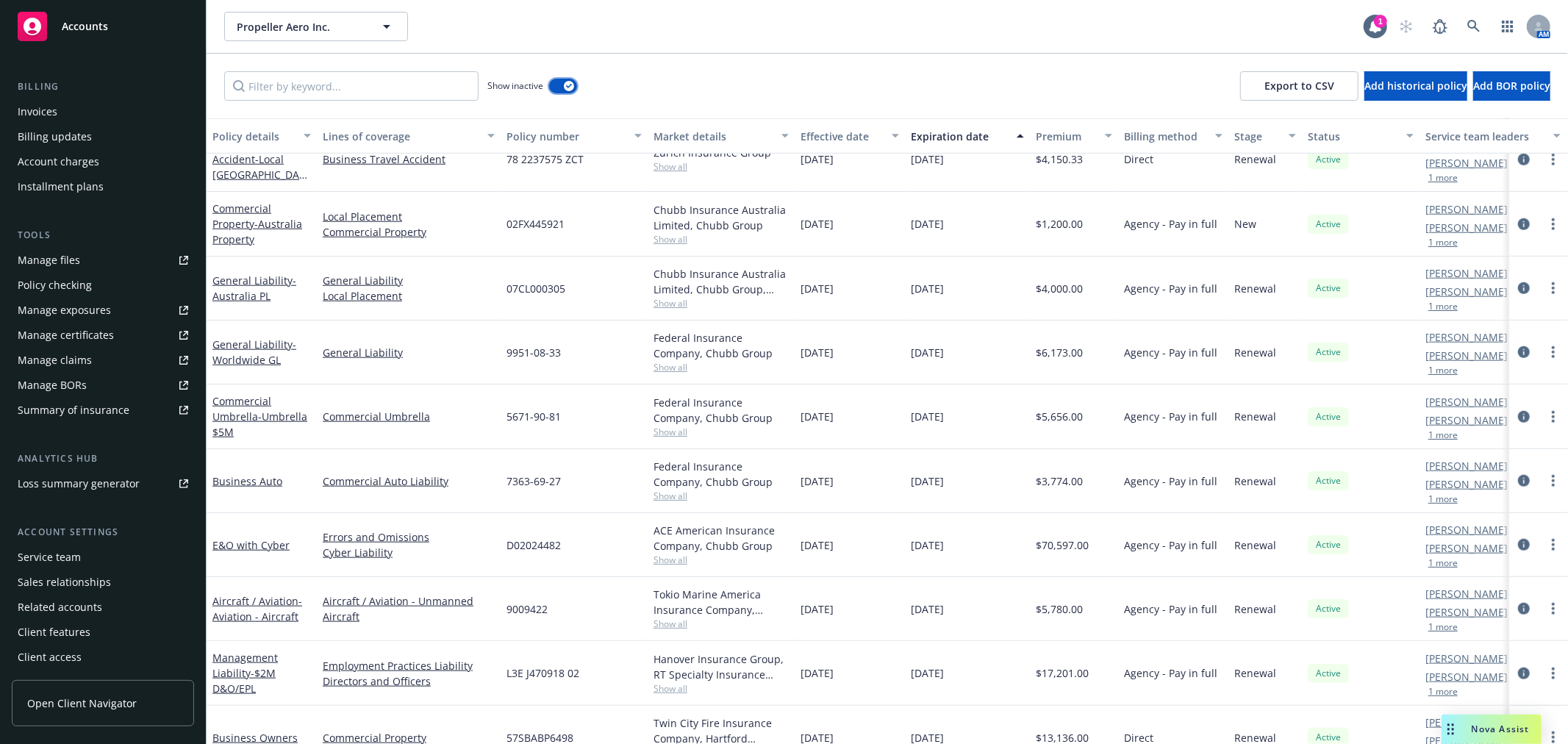
scroll to position [1240, 0]
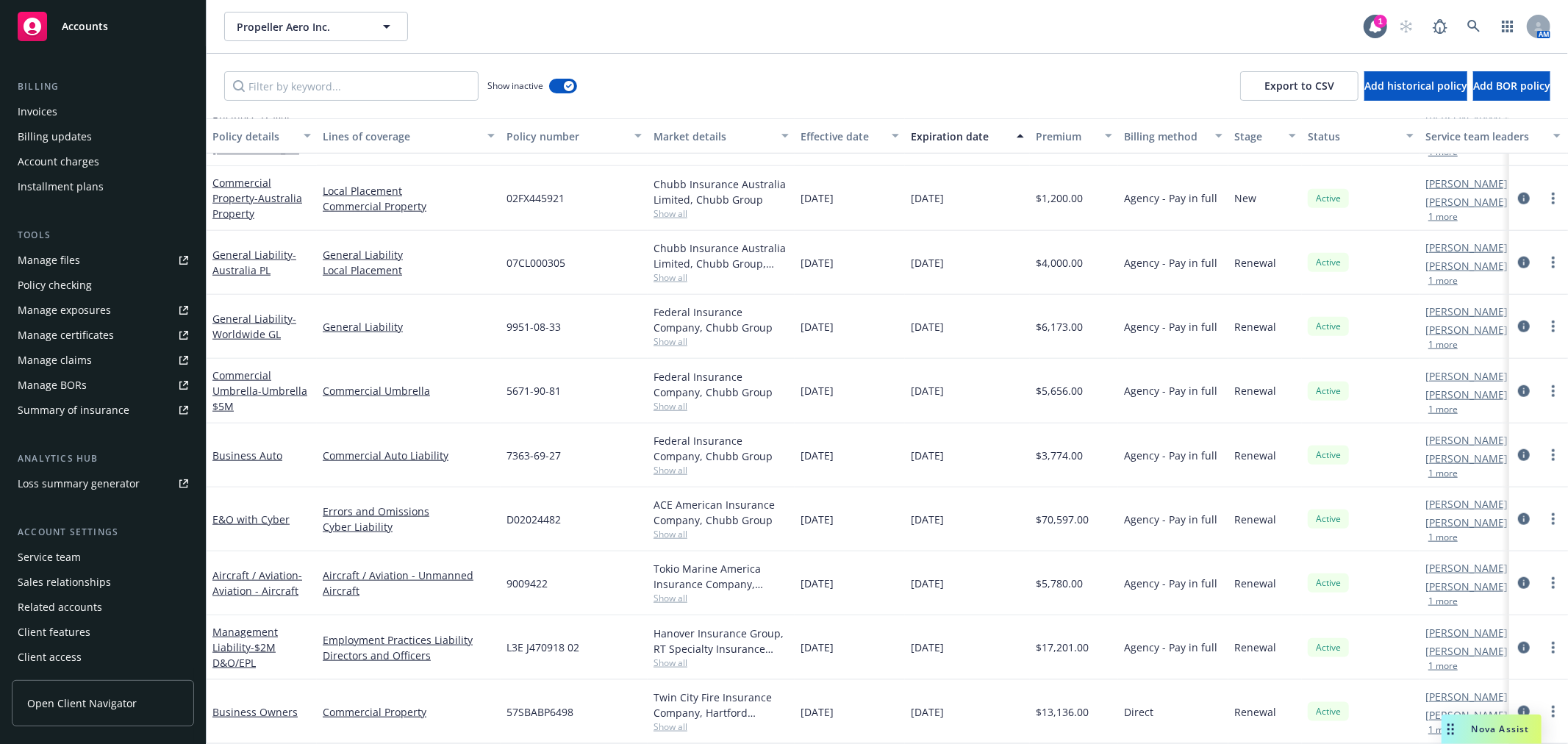
click at [246, 626] on div "Management Liability - $2M D&O/EPL" at bounding box center [261, 647] width 98 height 46
click at [261, 626] on div "Management Liability - $2M D&O/EPL" at bounding box center [261, 647] width 98 height 46
click at [259, 625] on link "Management Liability - $2M D&O/EPL" at bounding box center [244, 647] width 65 height 45
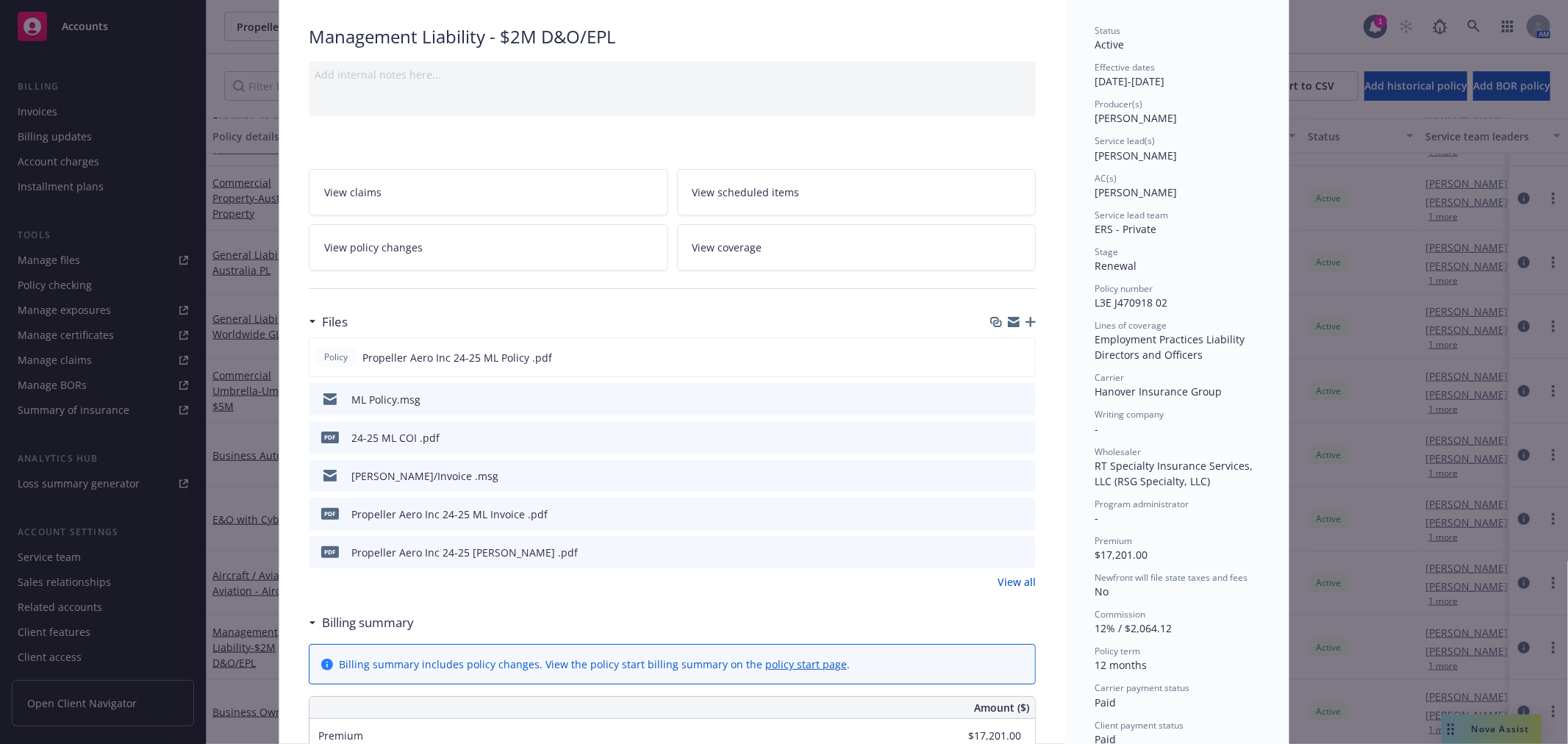
scroll to position [126, 0]
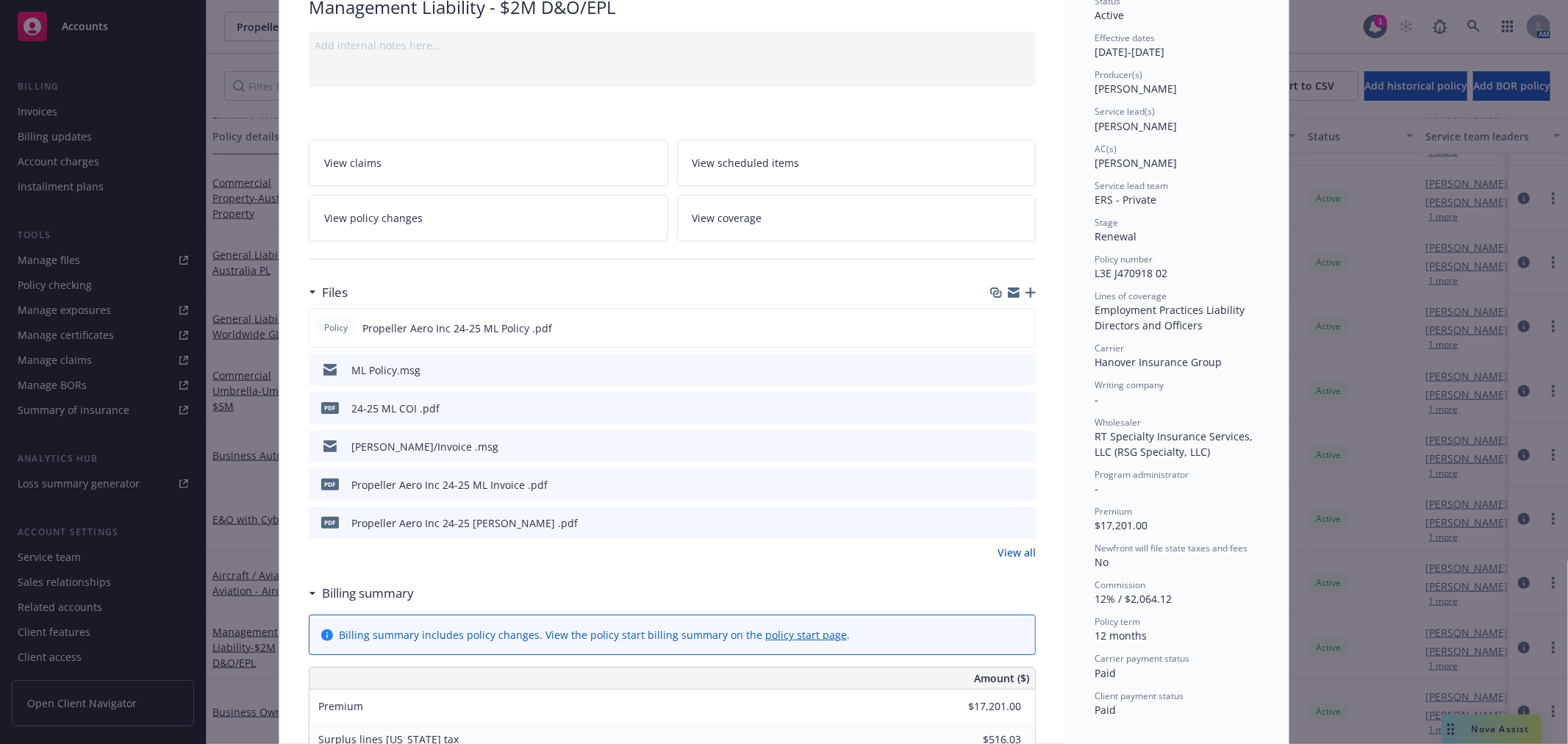
click at [1004, 554] on link "View all" at bounding box center [1017, 552] width 38 height 15
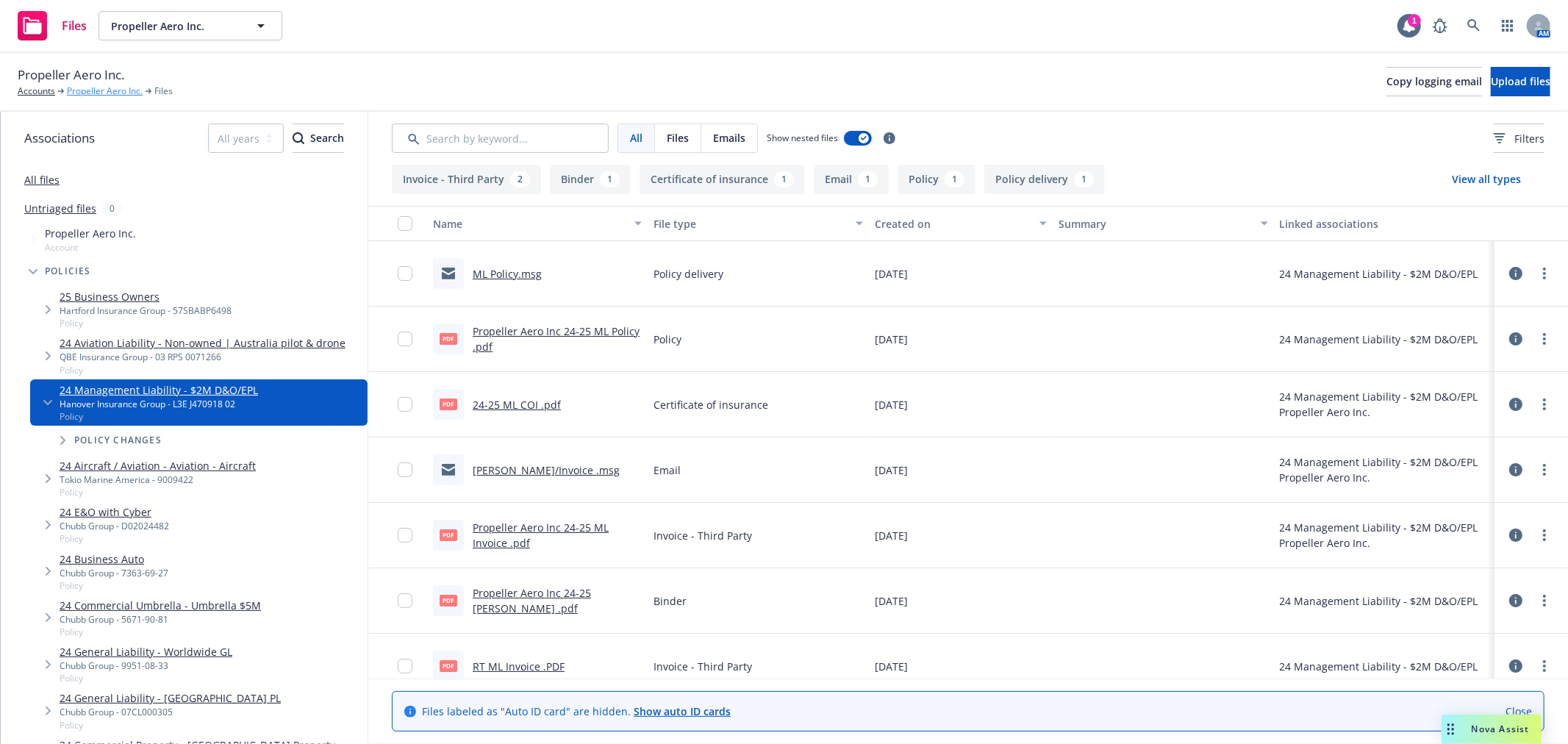
click at [70, 89] on link "Propeller Aero Inc." at bounding box center [105, 91] width 76 height 14
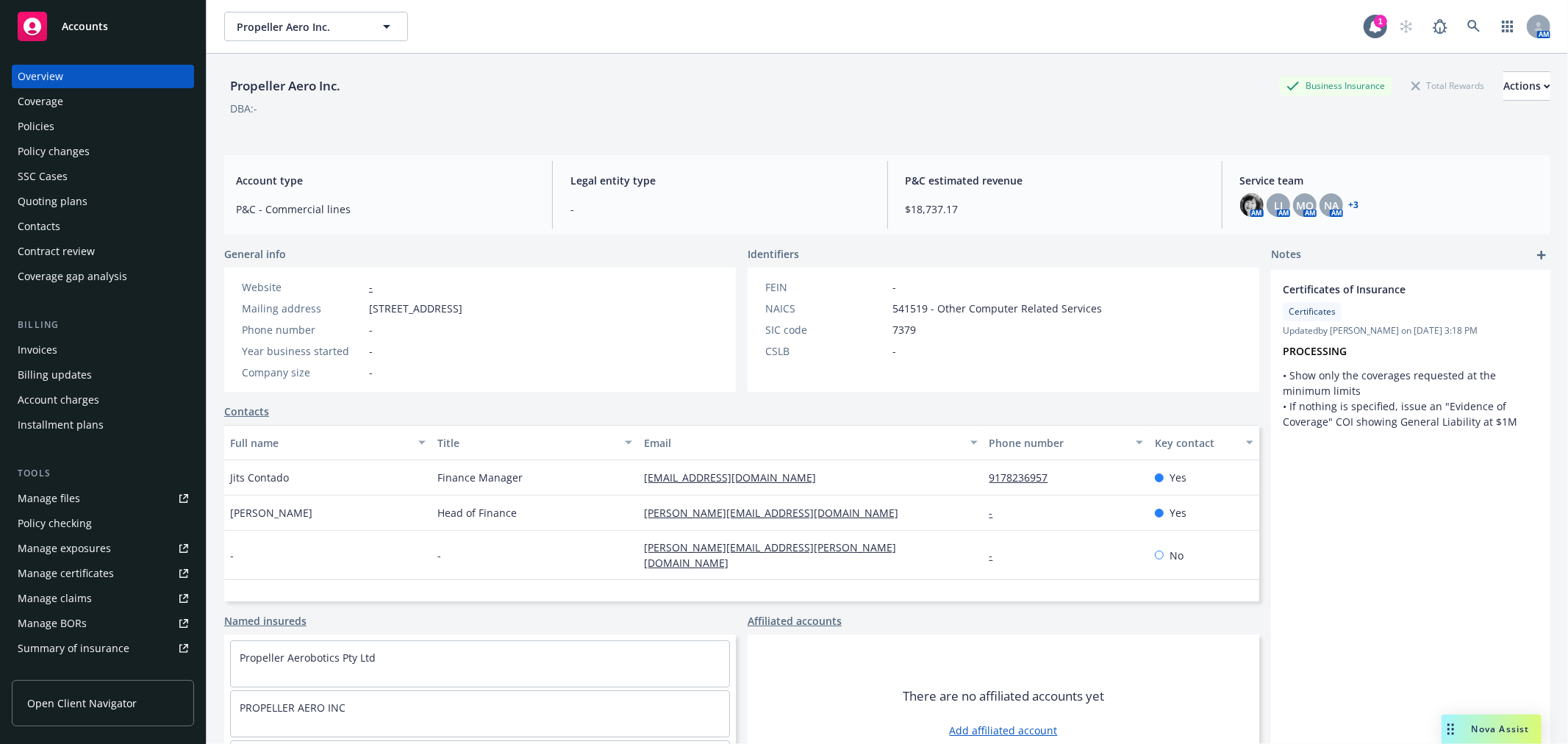
click at [62, 216] on div "Contacts" at bounding box center [103, 227] width 171 height 24
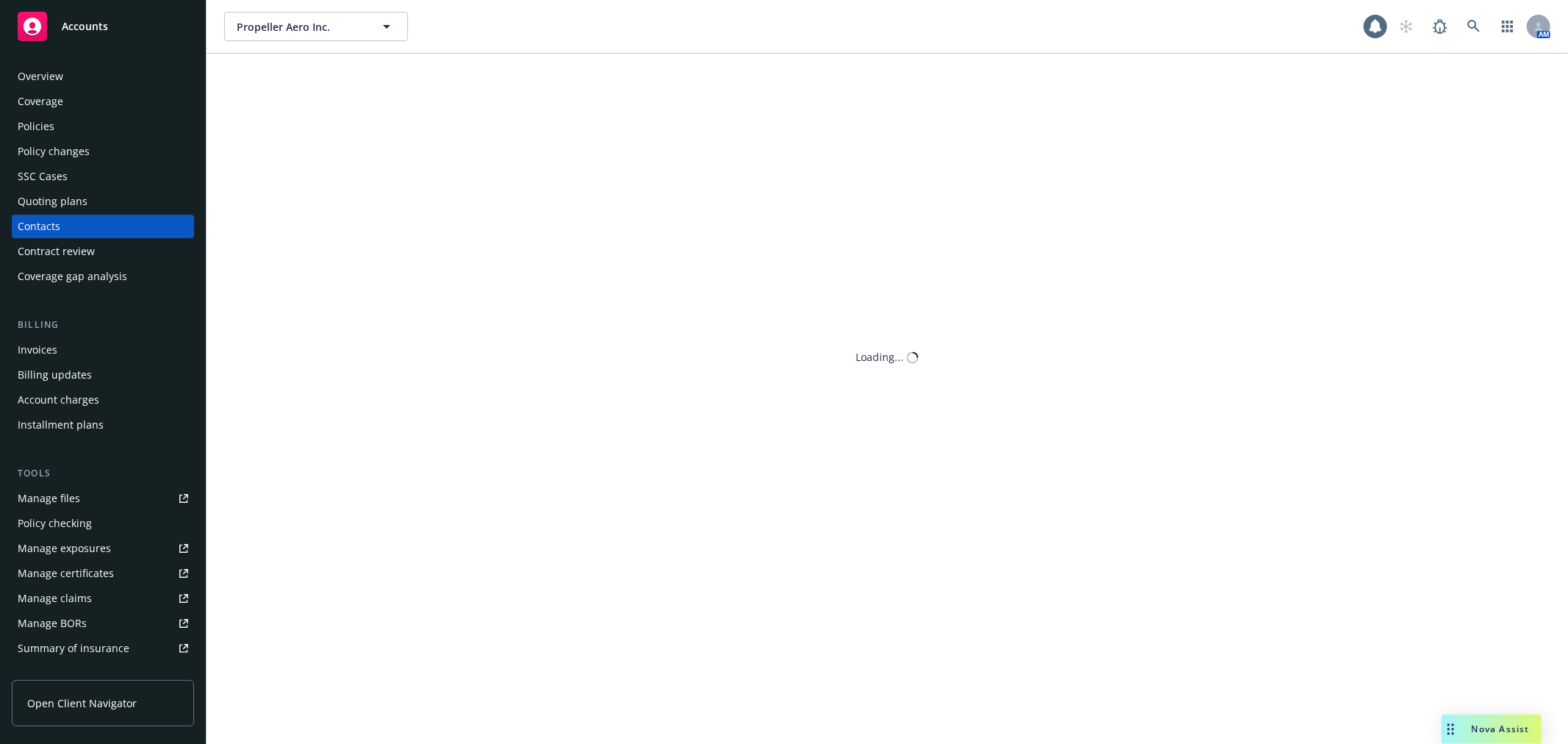
click at [63, 208] on div "Quoting plans" at bounding box center [52, 201] width 70 height 24
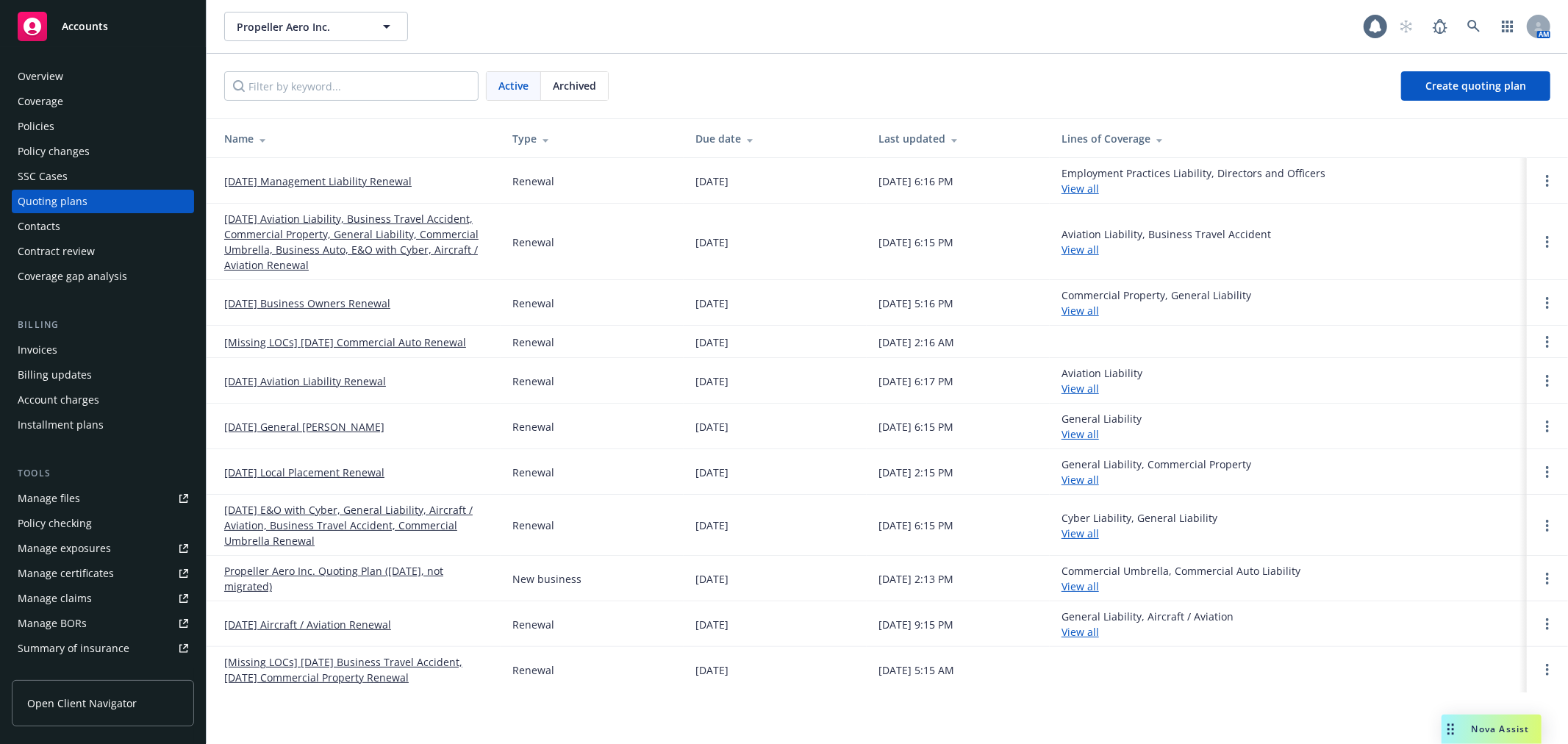
click at [63, 207] on div "Quoting plans" at bounding box center [52, 201] width 70 height 24
click at [65, 199] on div "Quoting plans" at bounding box center [52, 201] width 70 height 24
click at [587, 81] on span "Archived" at bounding box center [574, 85] width 43 height 15
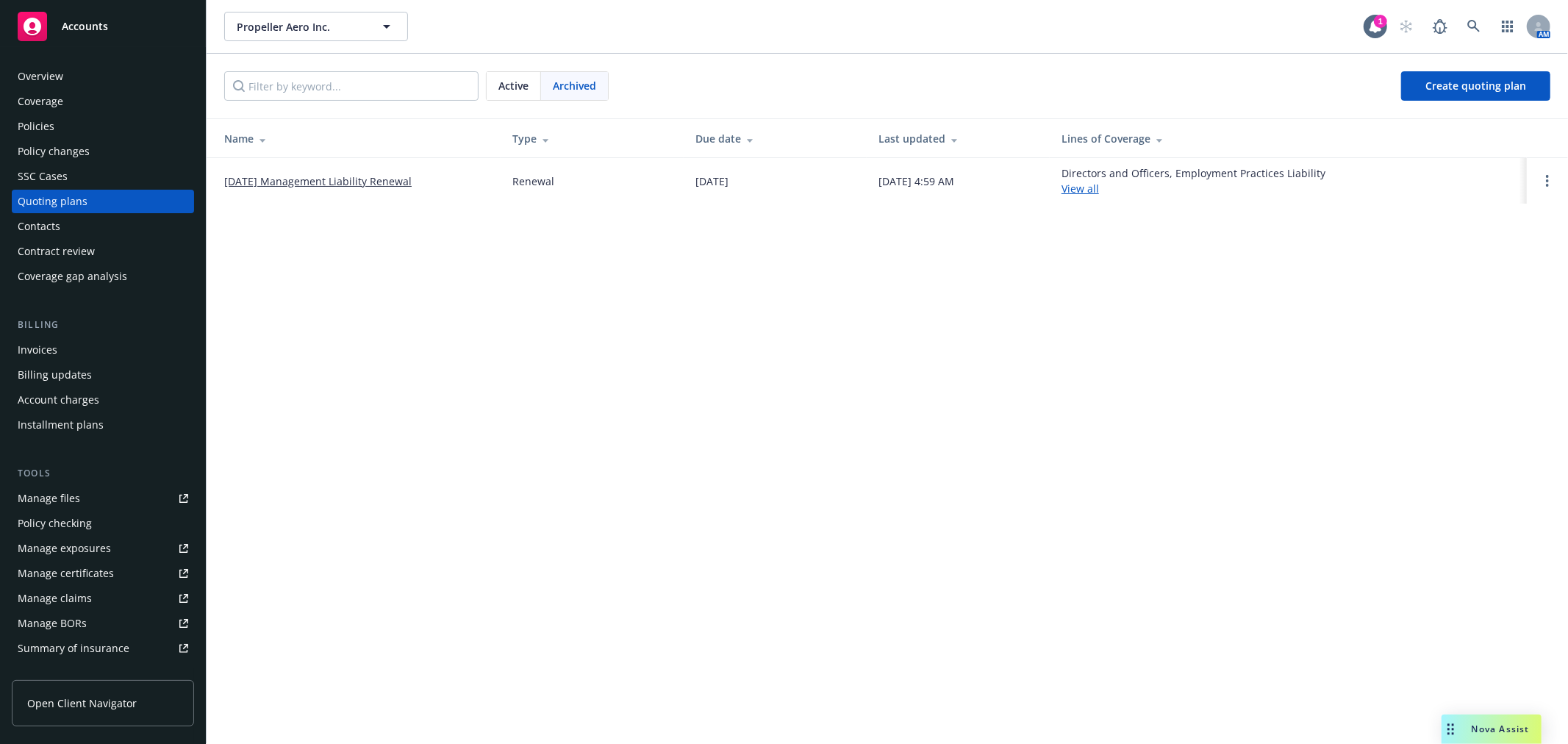
click at [383, 175] on link "09/30/24 Management Liability Renewal" at bounding box center [318, 181] width 188 height 15
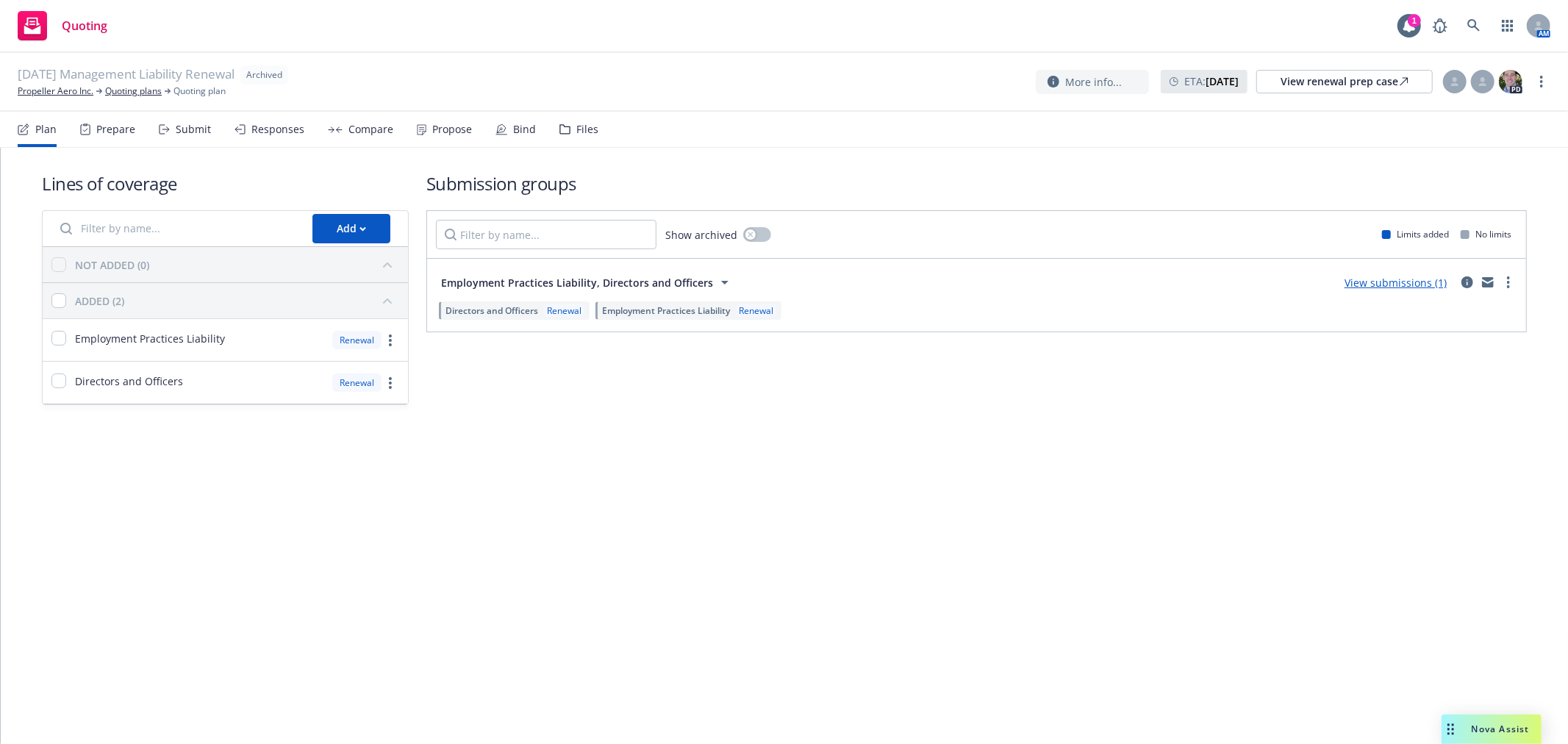
click at [577, 126] on div "Files" at bounding box center [588, 129] width 22 height 12
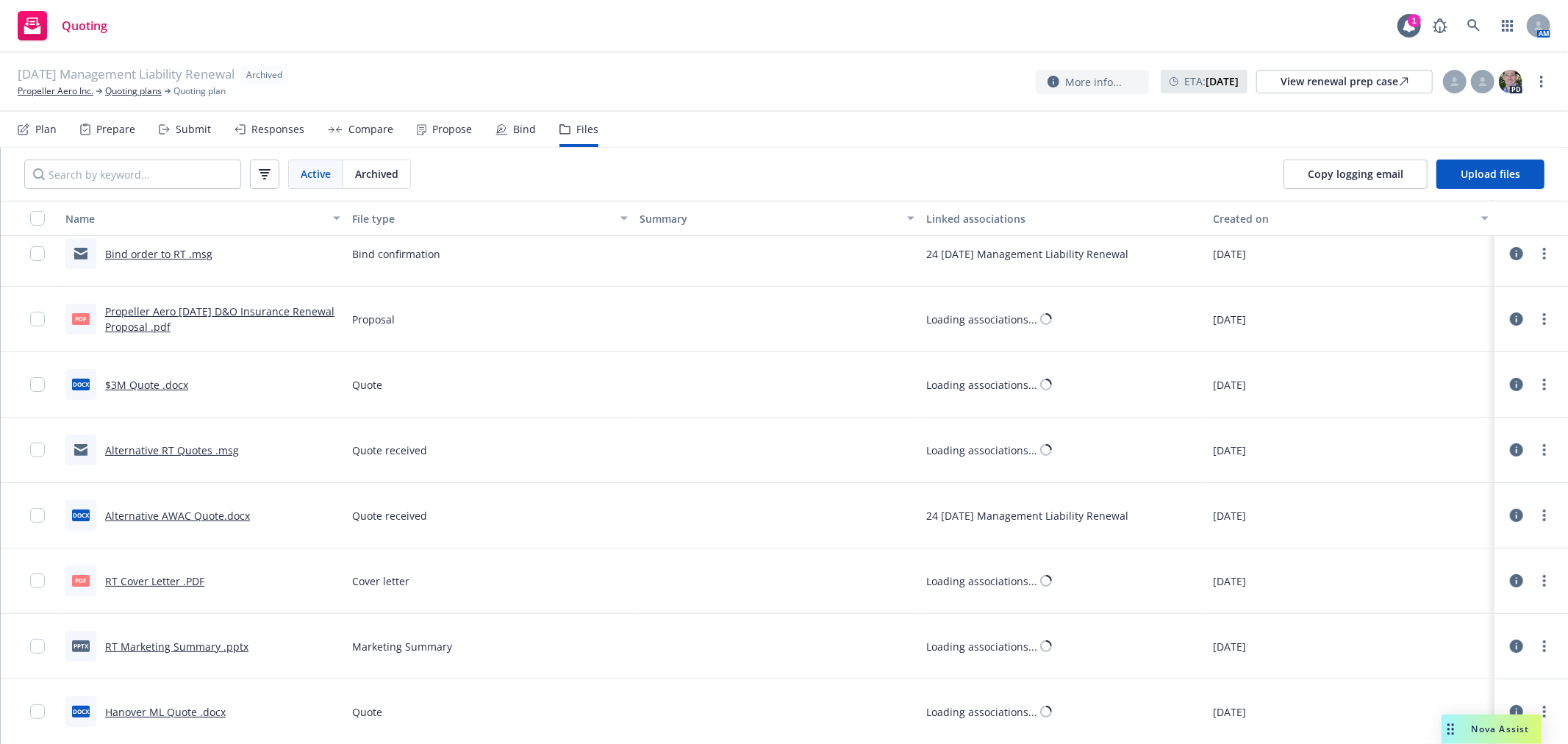
scroll to position [145, 0]
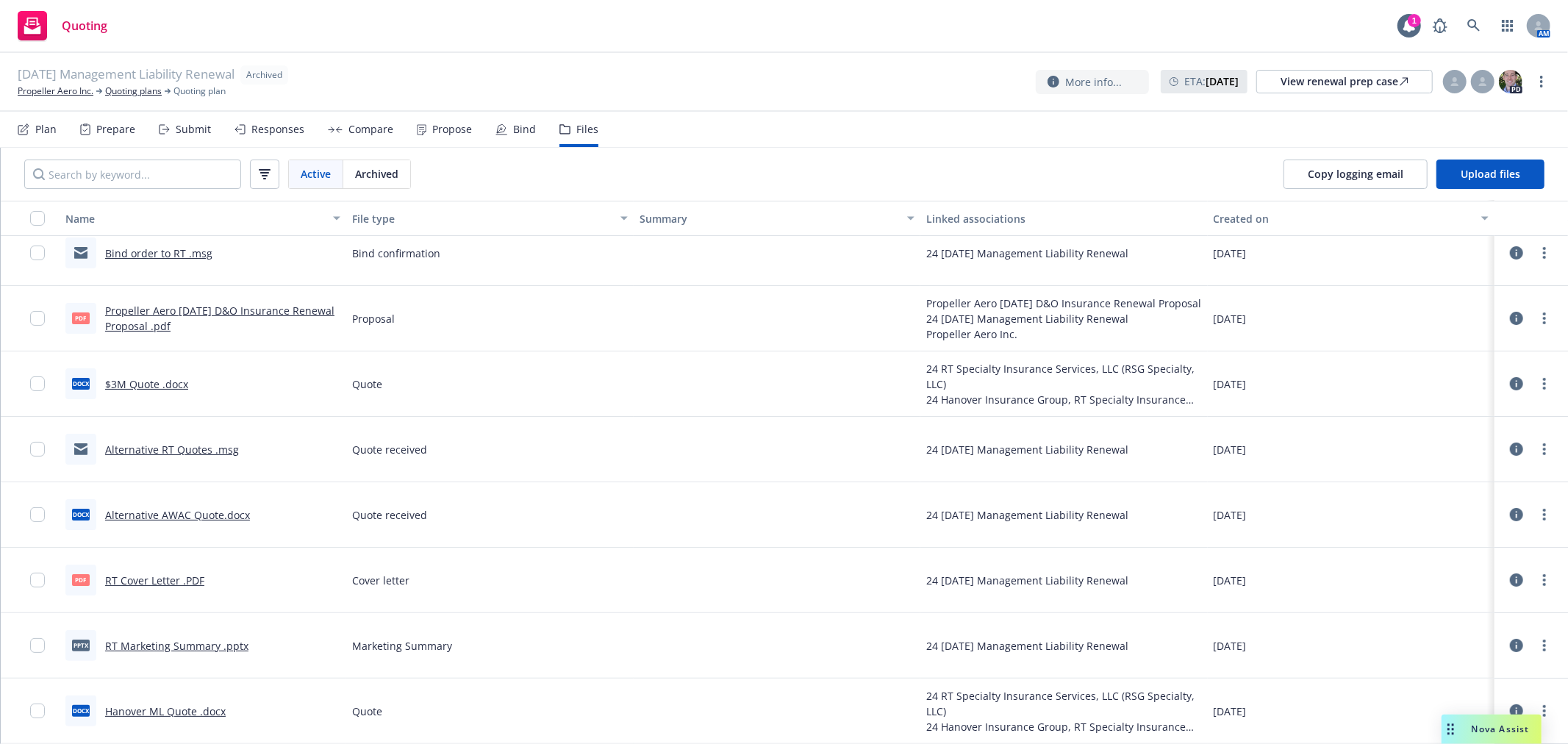
click at [259, 304] on link "Propeller Aero 9/30/2024 D&O Insurance Renewal Proposal .pdf" at bounding box center [219, 318] width 229 height 30
